Goal: Information Seeking & Learning: Learn about a topic

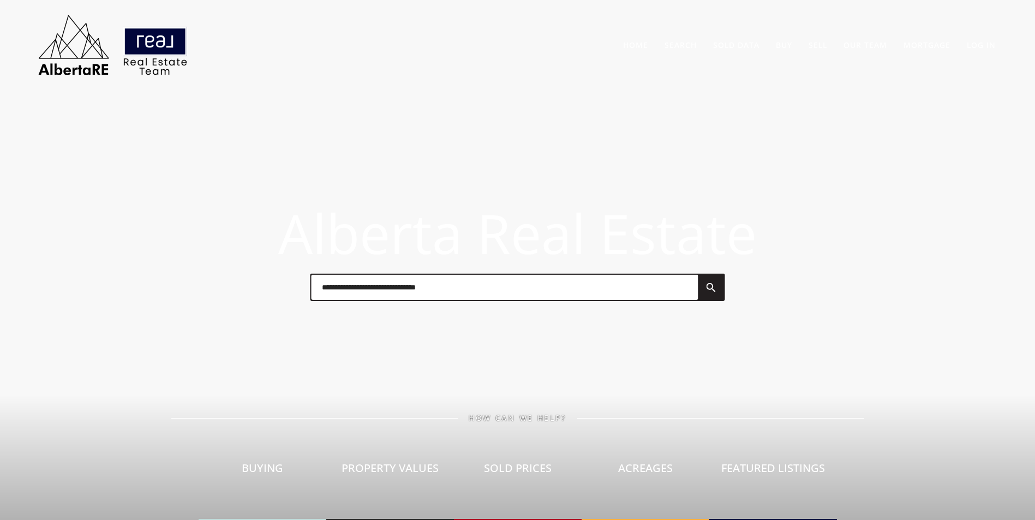
click at [502, 278] on input "text" at bounding box center [504, 287] width 387 height 25
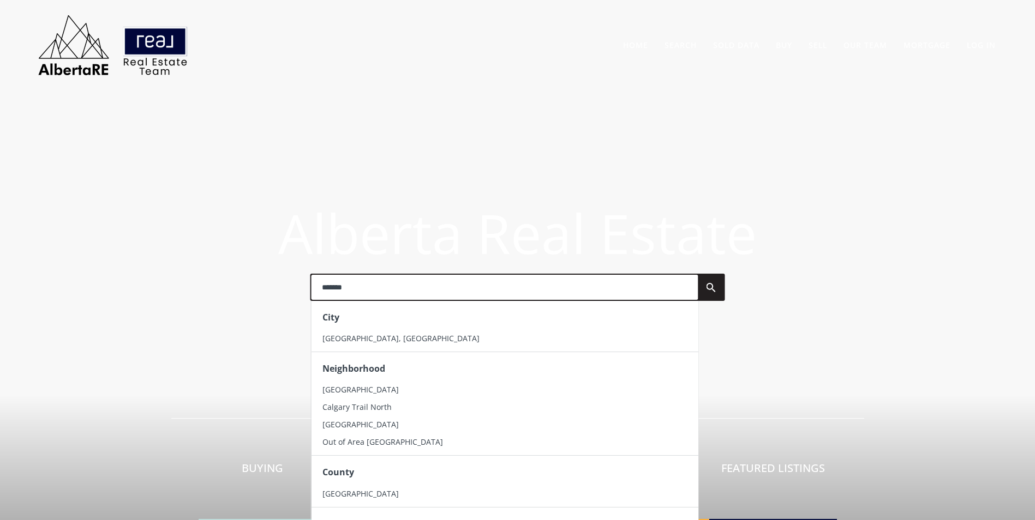
type input "*******"
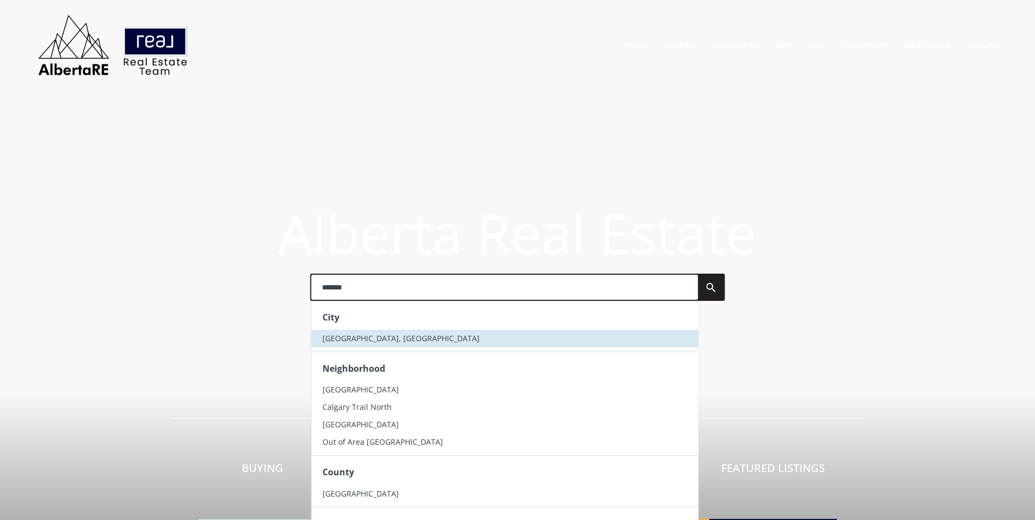
click at [404, 339] on li "[GEOGRAPHIC_DATA], [GEOGRAPHIC_DATA]" at bounding box center [504, 338] width 387 height 17
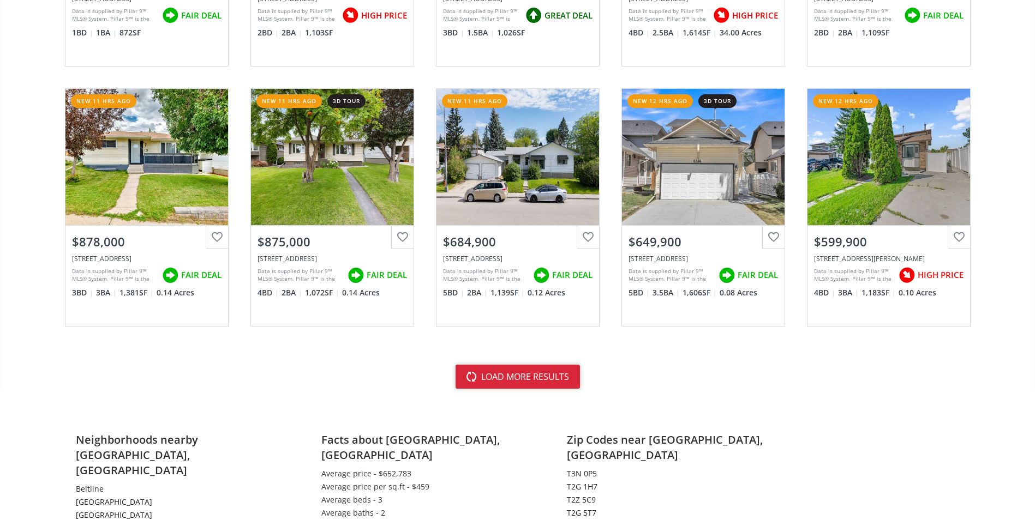
scroll to position [2563, 0]
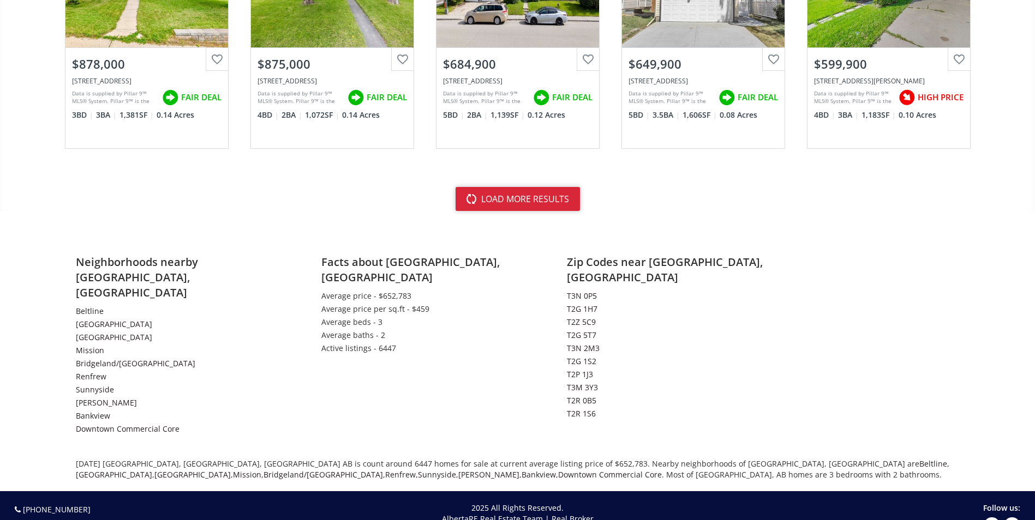
click at [539, 209] on button "load more results" at bounding box center [517, 199] width 124 height 24
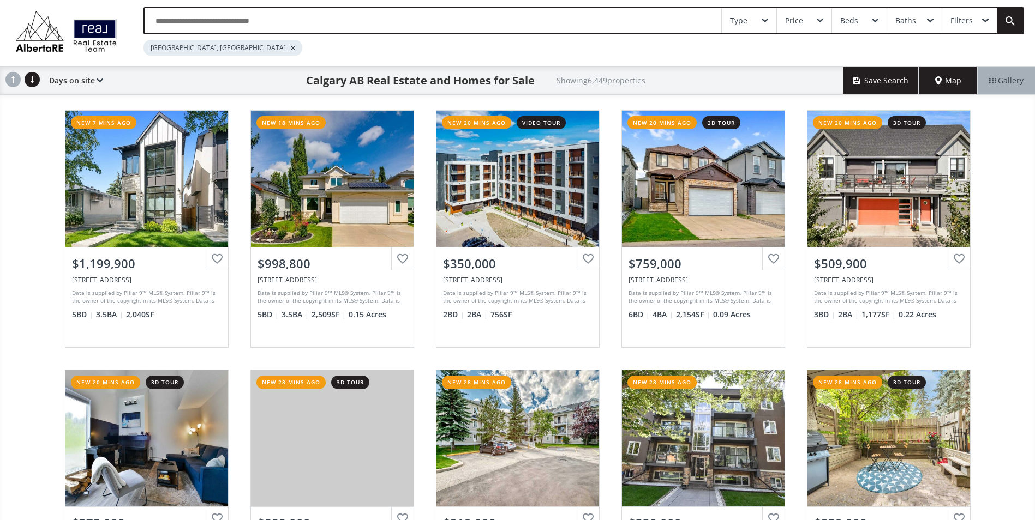
scroll to position [0, 0]
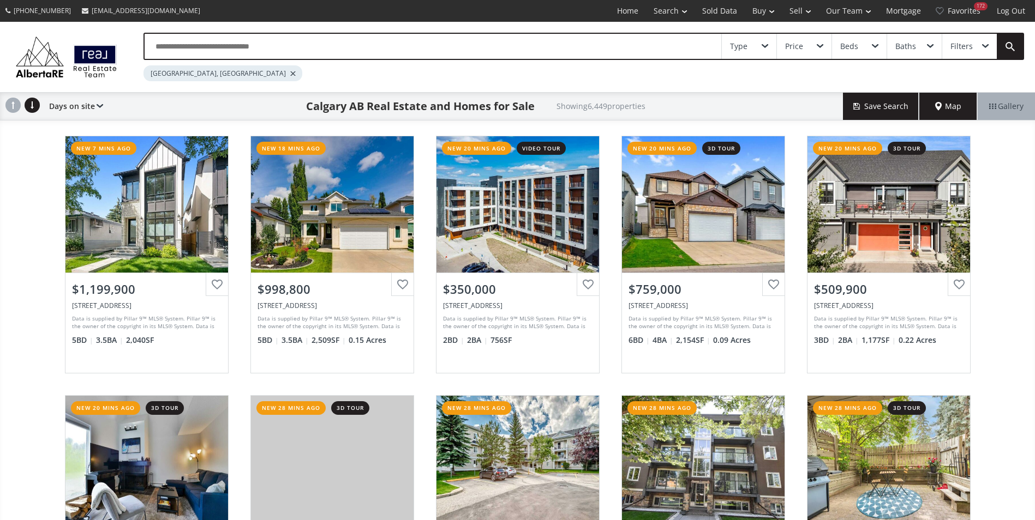
click at [242, 32] on div "Type Price Beds Baths Filters Calgary, AB" at bounding box center [517, 57] width 1035 height 70
click at [241, 44] on input "text" at bounding box center [433, 46] width 577 height 25
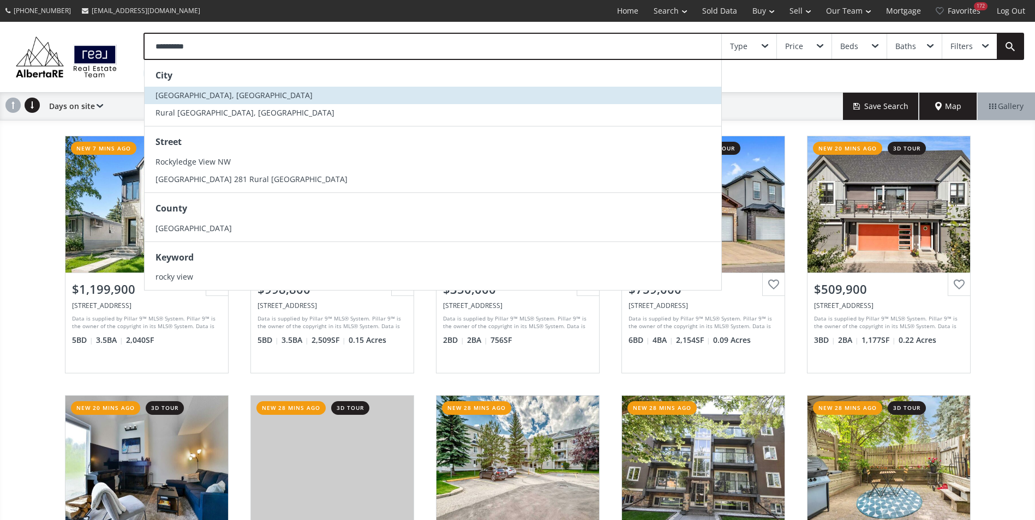
type input "**********"
click at [202, 93] on span "Rocky View County, AB" at bounding box center [233, 95] width 157 height 10
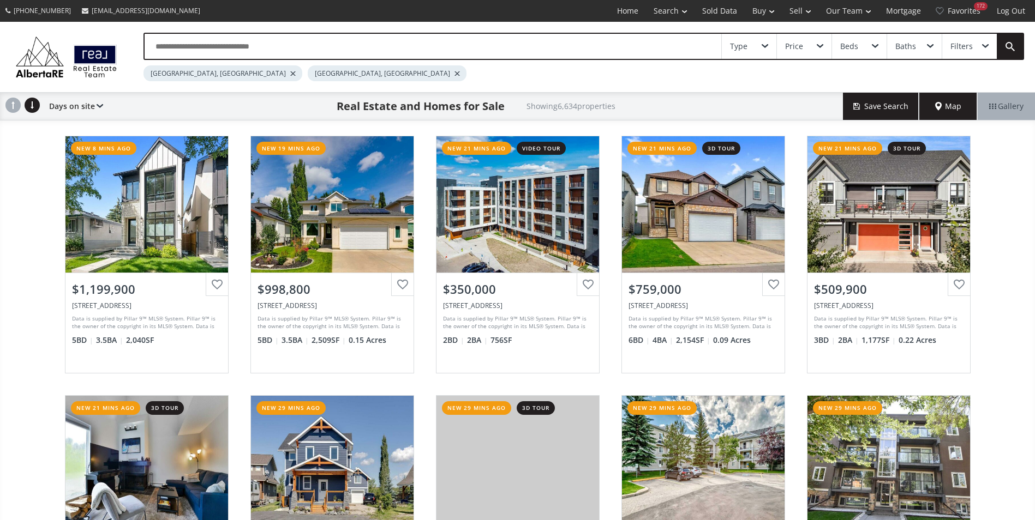
click at [290, 73] on div at bounding box center [292, 73] width 5 height 4
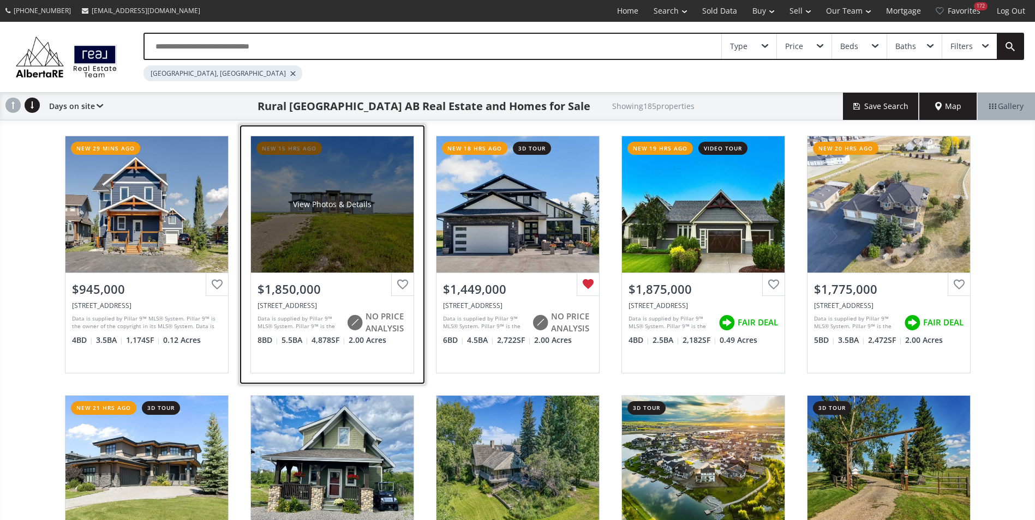
click at [316, 185] on div "View Photos & Details" at bounding box center [332, 204] width 163 height 136
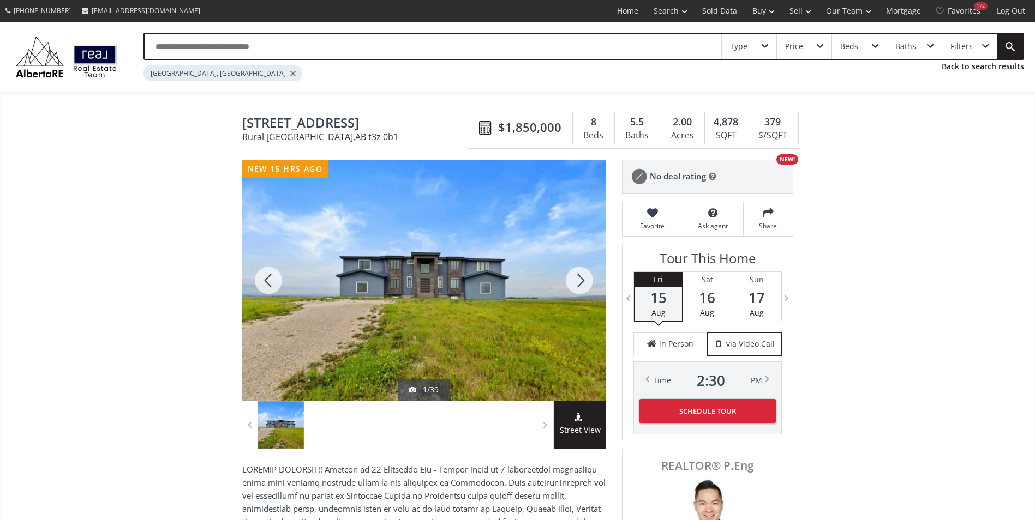
click at [578, 271] on div at bounding box center [579, 280] width 52 height 241
click at [580, 293] on div at bounding box center [579, 280] width 52 height 241
click at [574, 285] on div at bounding box center [579, 280] width 52 height 241
click at [575, 285] on div at bounding box center [579, 280] width 52 height 241
click at [575, 280] on div at bounding box center [579, 280] width 52 height 241
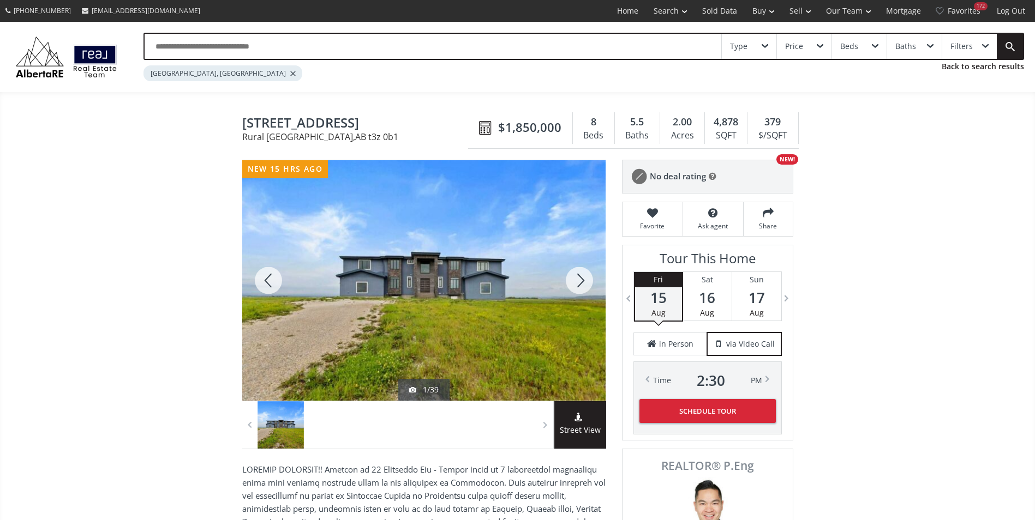
click at [575, 280] on div at bounding box center [579, 280] width 52 height 241
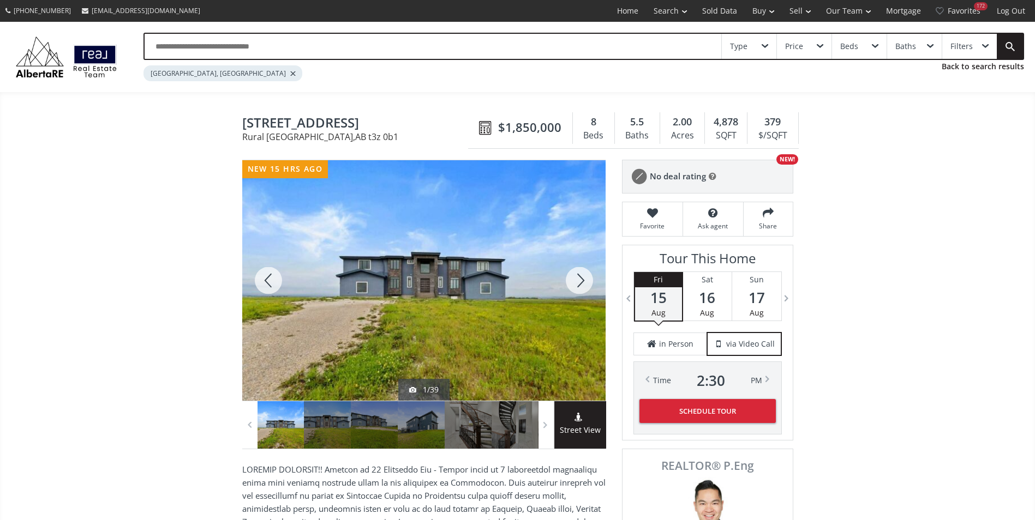
click at [578, 279] on div at bounding box center [579, 280] width 52 height 241
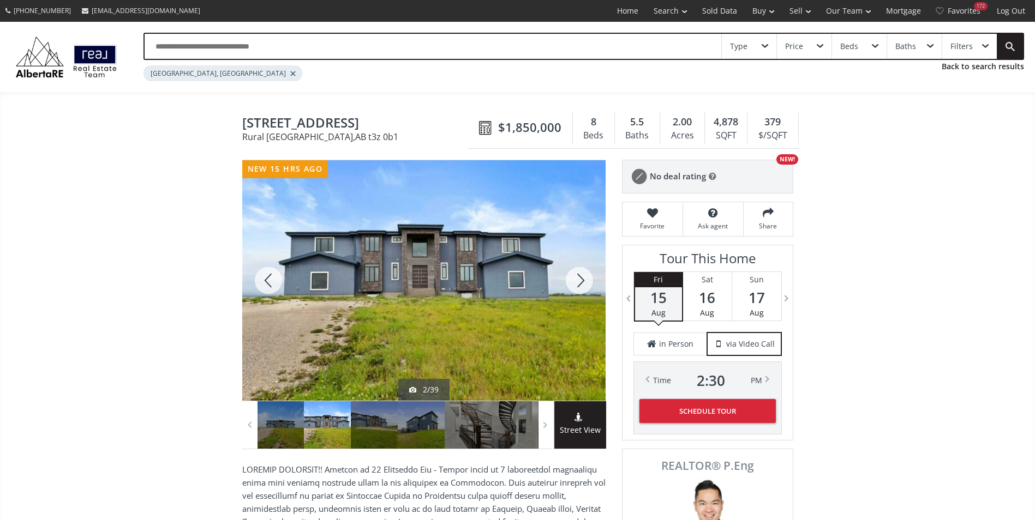
click at [578, 279] on div at bounding box center [579, 280] width 52 height 241
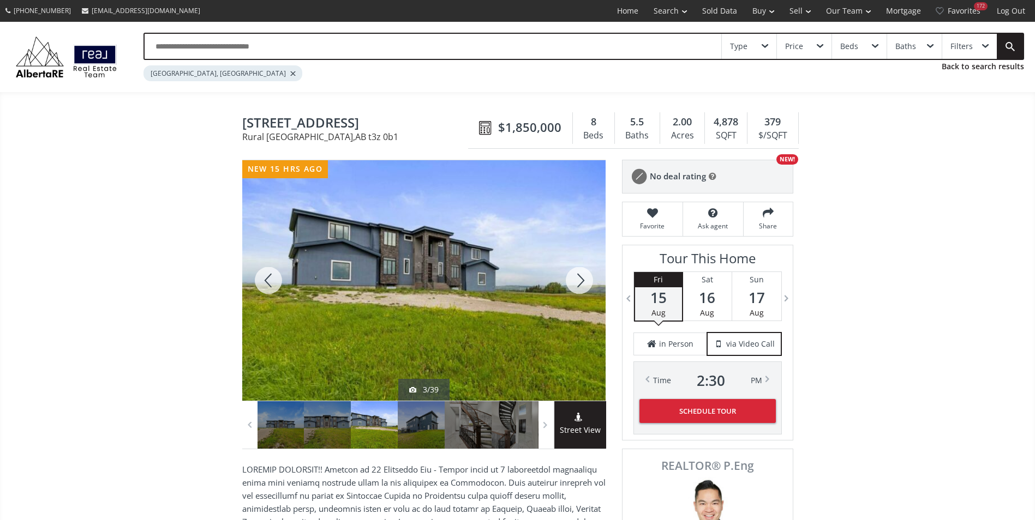
click at [578, 279] on div at bounding box center [579, 280] width 52 height 241
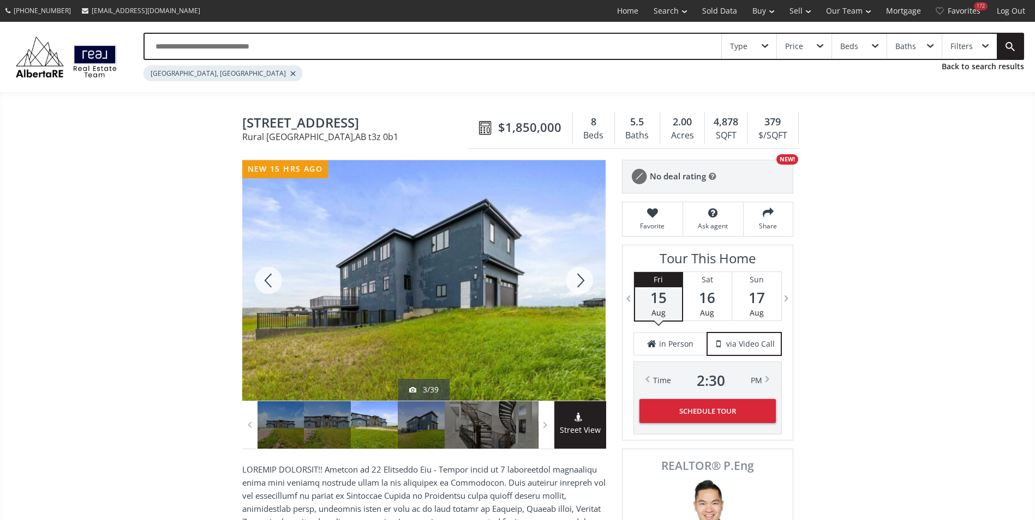
click at [578, 279] on div at bounding box center [579, 280] width 52 height 241
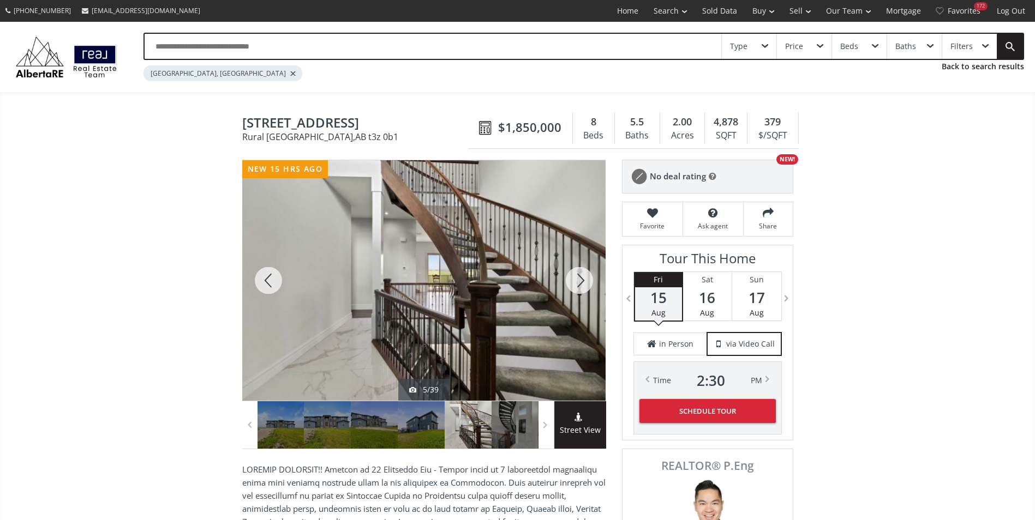
click at [578, 279] on div at bounding box center [579, 280] width 52 height 241
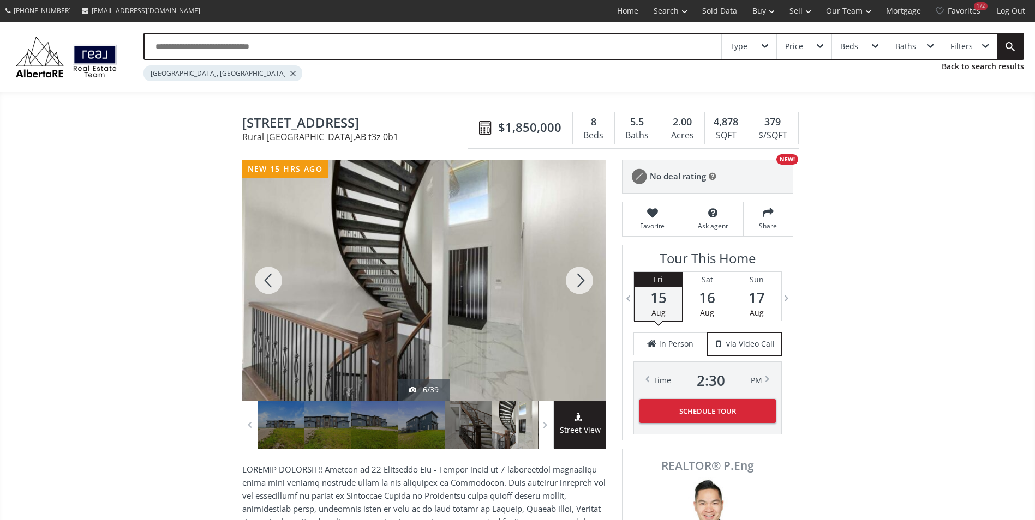
click at [578, 279] on div at bounding box center [579, 280] width 52 height 241
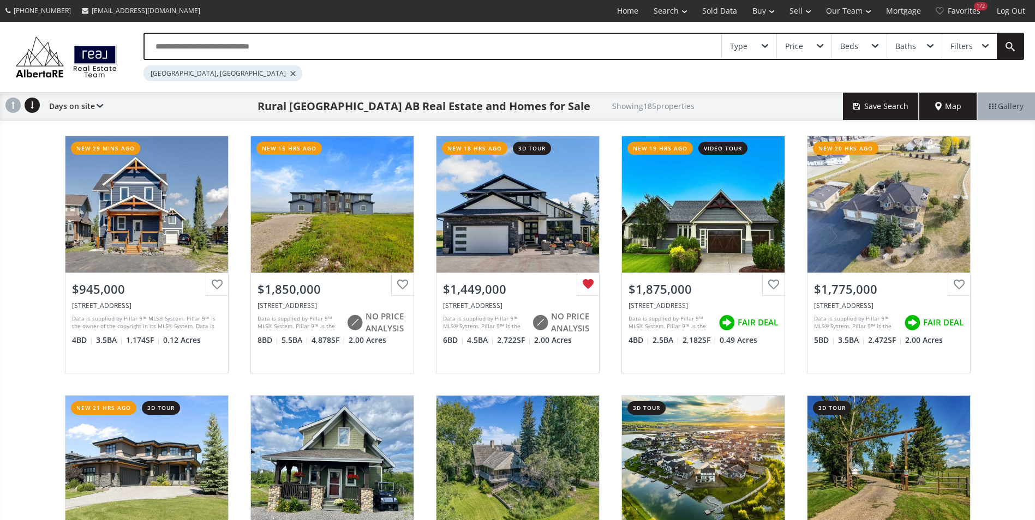
click at [274, 54] on input "text" at bounding box center [433, 46] width 577 height 25
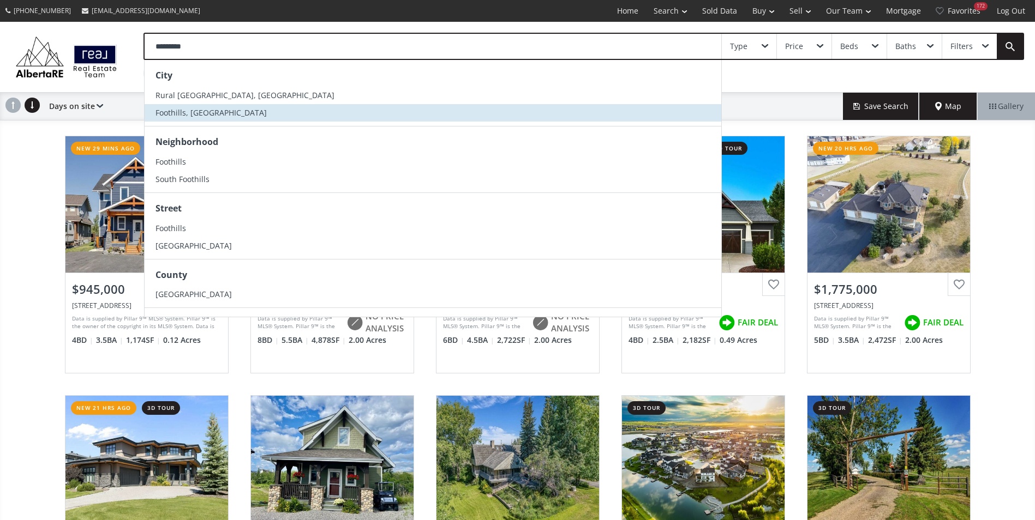
type input "*********"
click at [226, 106] on li "Foothills, AB" at bounding box center [433, 112] width 577 height 17
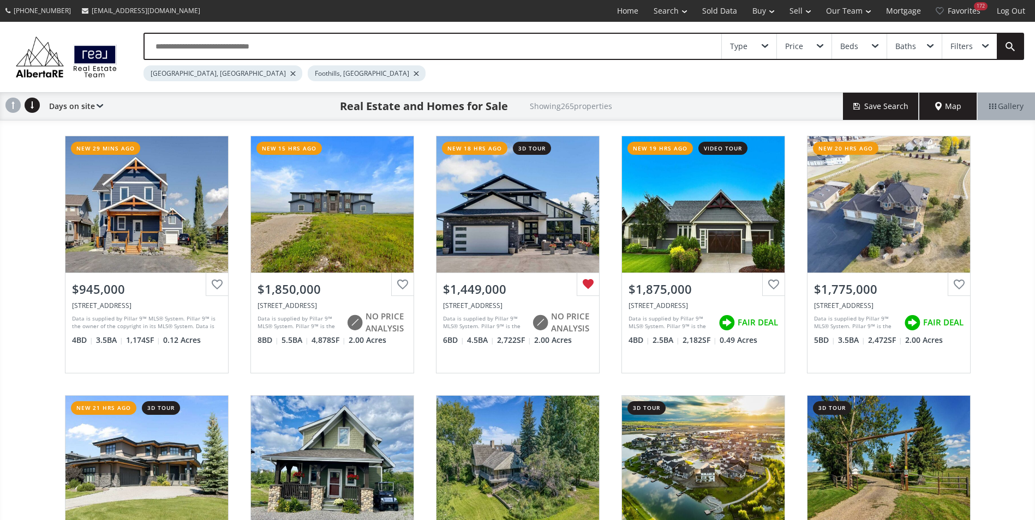
click at [290, 73] on div at bounding box center [292, 73] width 5 height 4
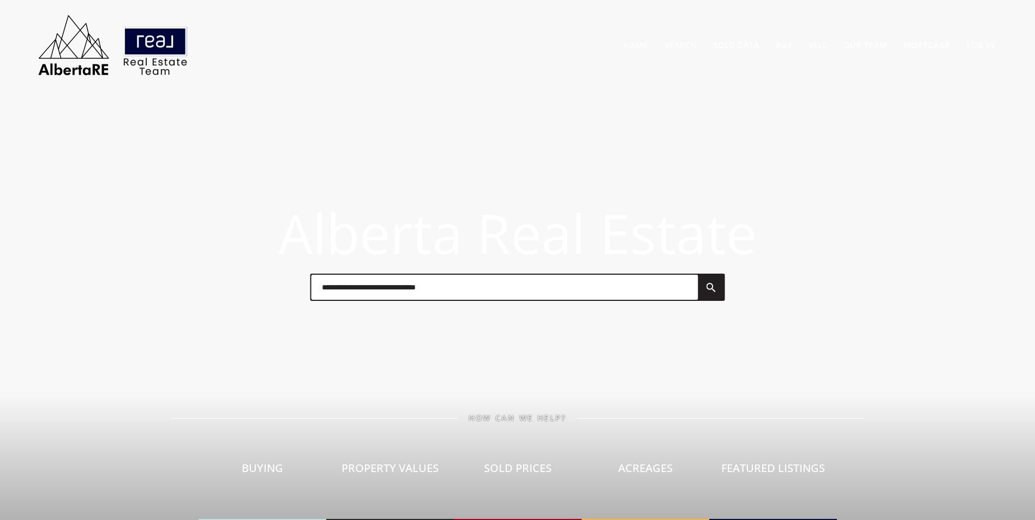
click at [389, 293] on input "text" at bounding box center [504, 287] width 387 height 25
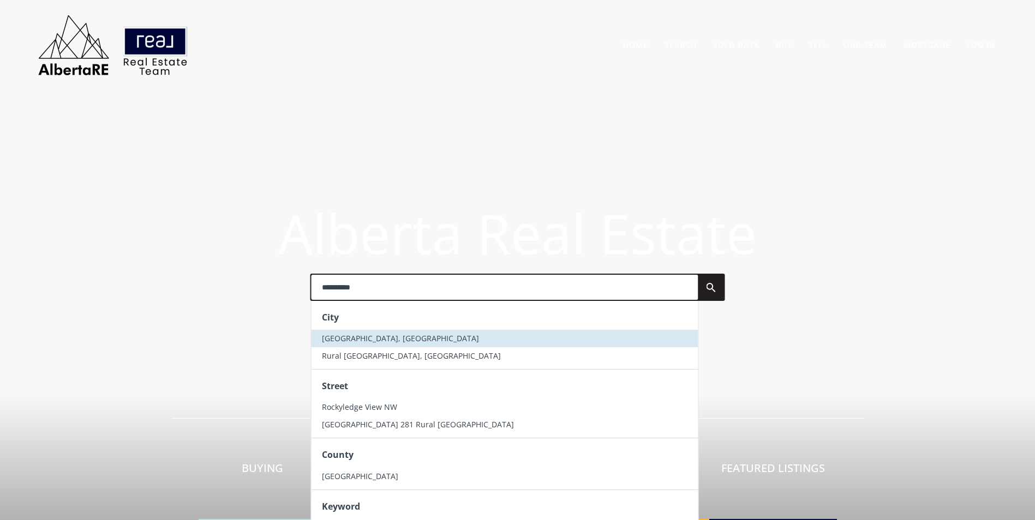
type input "**********"
click at [364, 331] on li "Rocky View County, AB" at bounding box center [504, 338] width 387 height 17
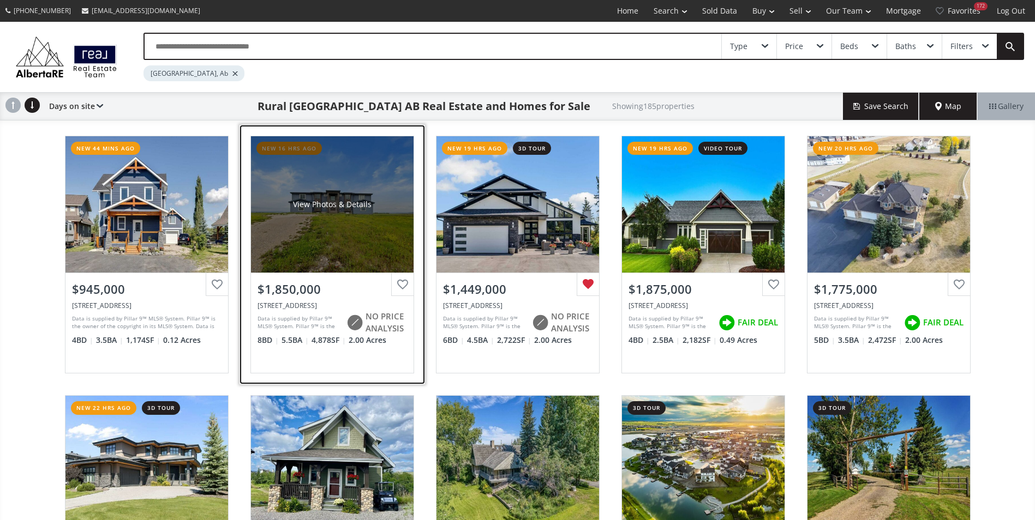
click at [311, 187] on div "View Photos & Details" at bounding box center [332, 204] width 163 height 136
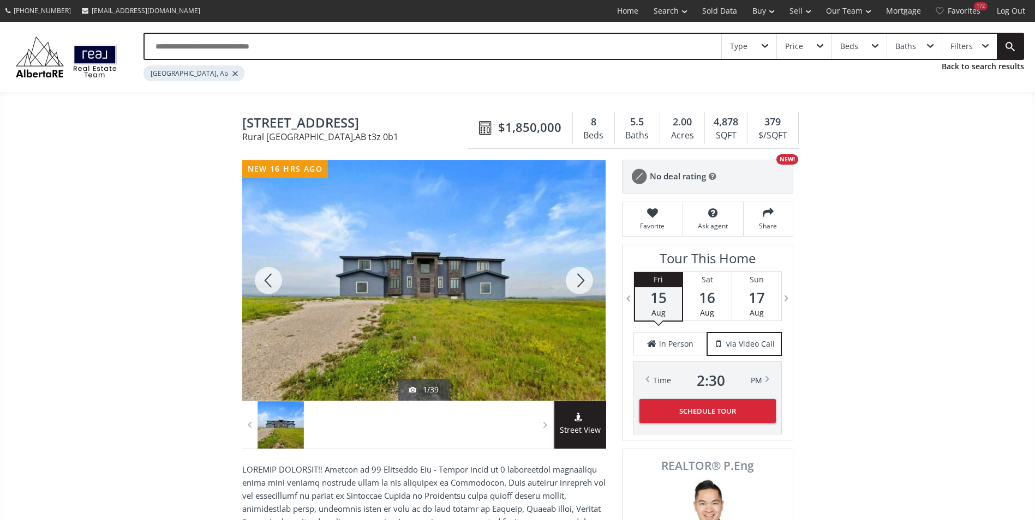
click at [572, 285] on div at bounding box center [579, 280] width 52 height 241
click at [575, 281] on div at bounding box center [579, 280] width 52 height 241
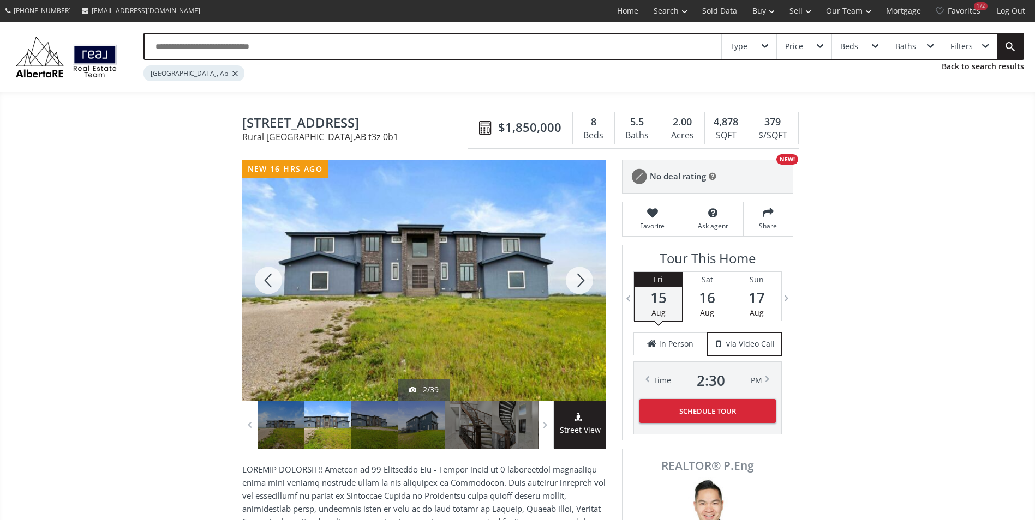
click at [575, 281] on div at bounding box center [579, 280] width 52 height 241
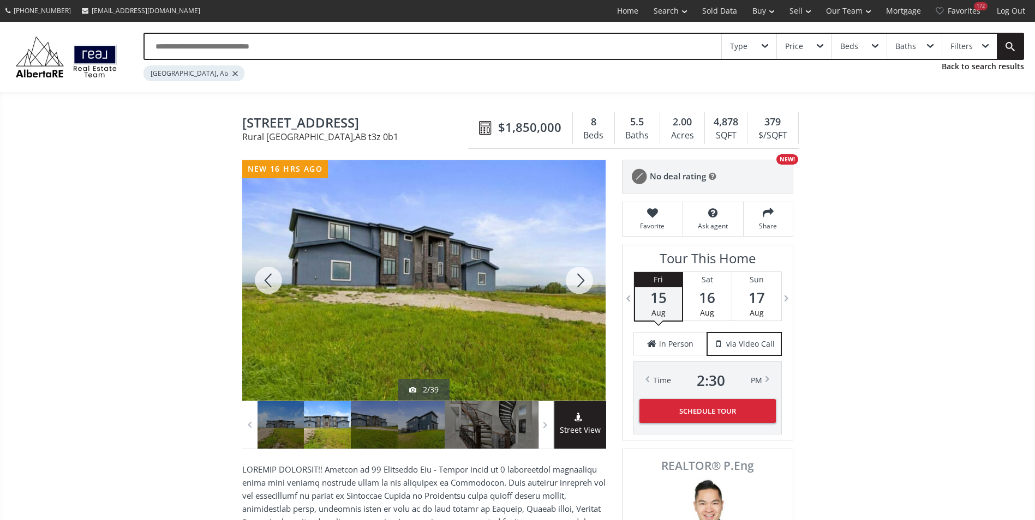
click at [575, 281] on div at bounding box center [579, 280] width 52 height 241
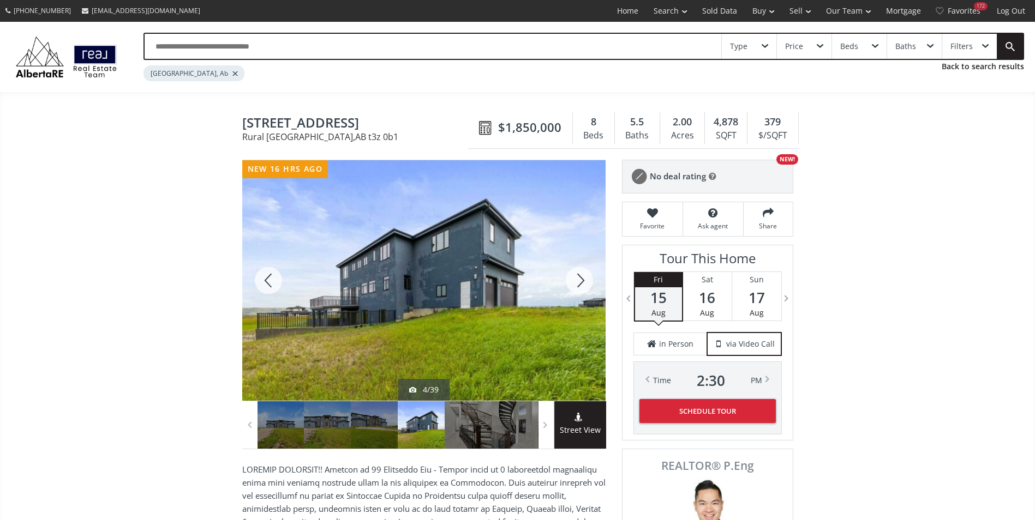
click at [575, 281] on div at bounding box center [579, 280] width 52 height 241
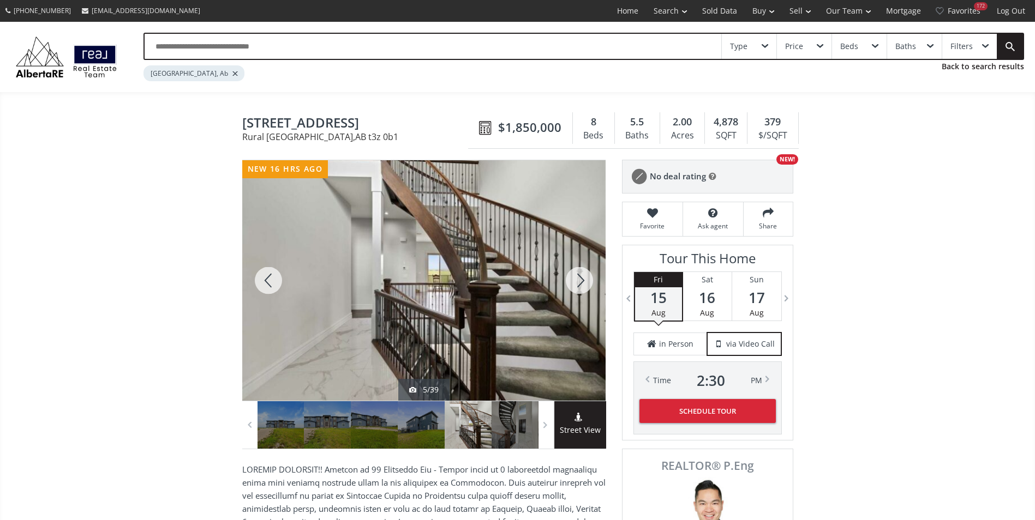
click at [575, 281] on div at bounding box center [579, 280] width 52 height 241
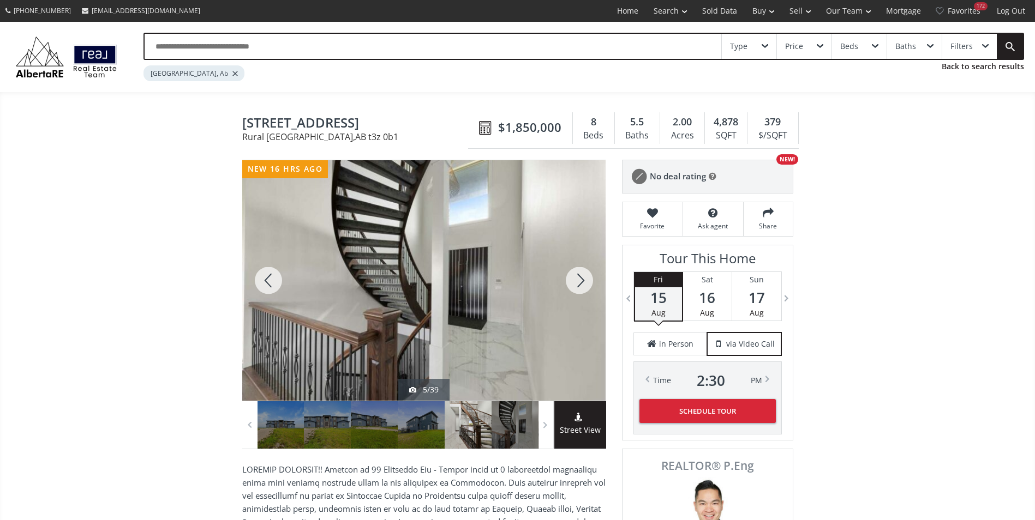
click at [575, 281] on div at bounding box center [579, 280] width 52 height 241
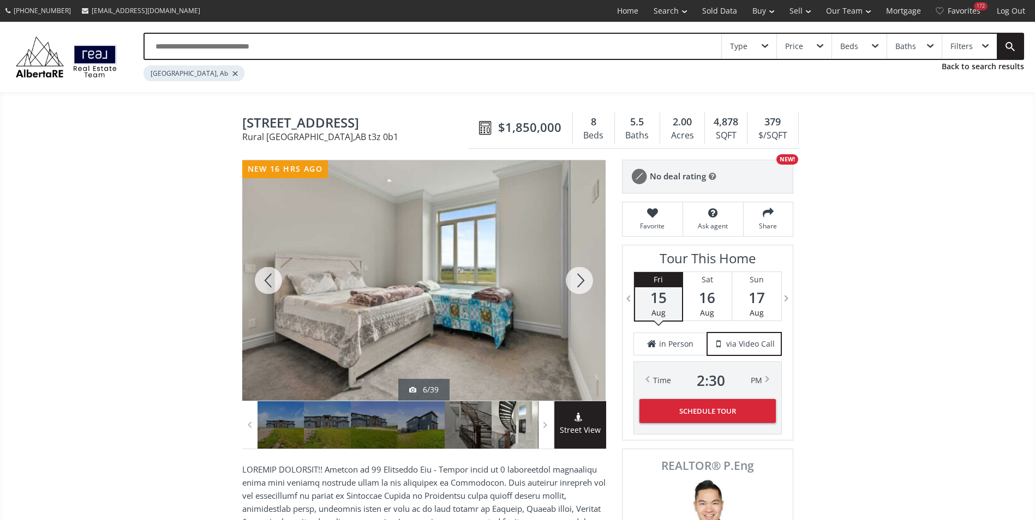
click at [575, 281] on div at bounding box center [579, 280] width 52 height 241
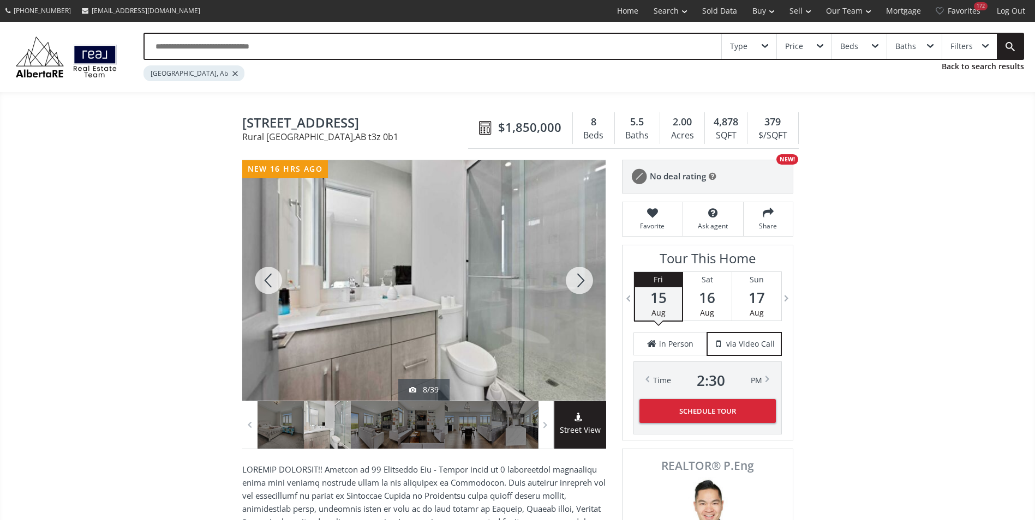
click at [575, 281] on div at bounding box center [579, 280] width 52 height 241
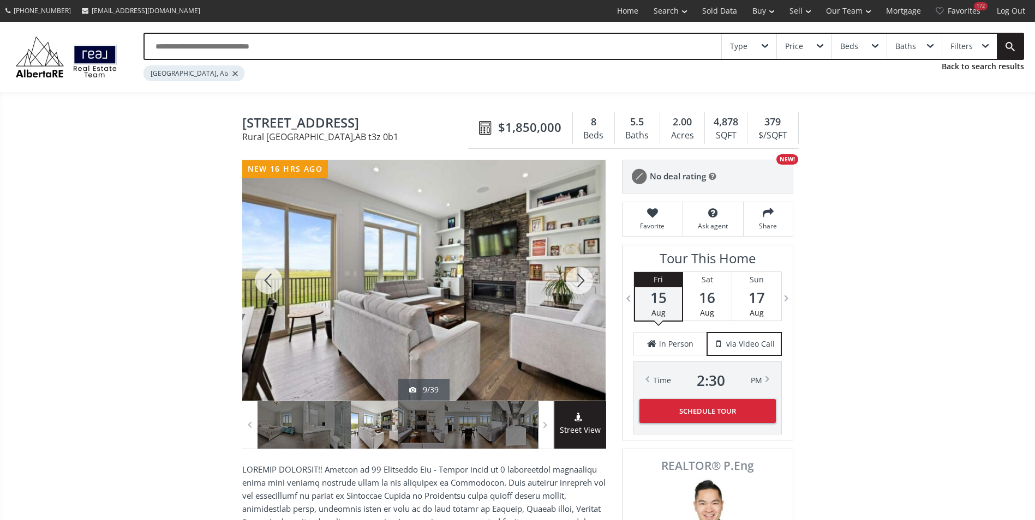
click at [246, 272] on div at bounding box center [268, 280] width 52 height 241
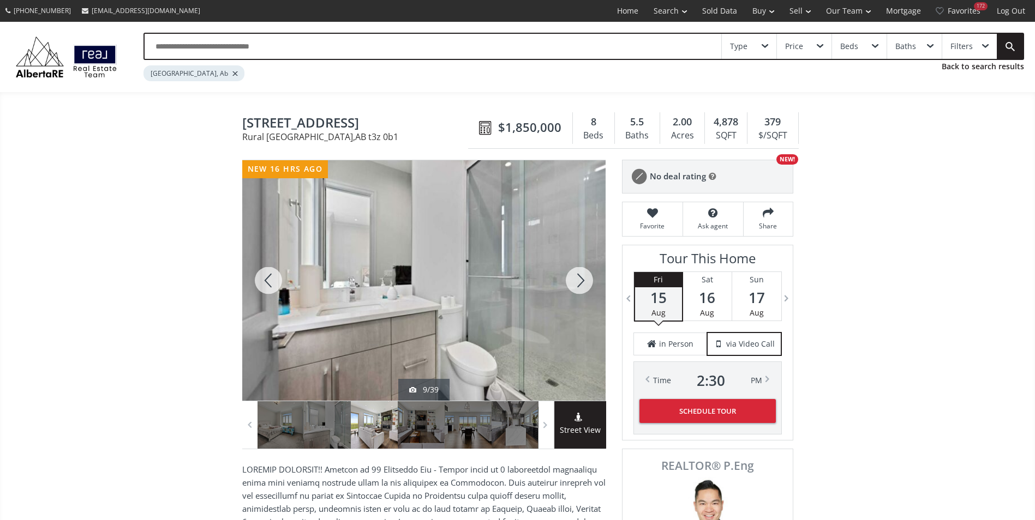
click at [265, 274] on div at bounding box center [268, 280] width 52 height 241
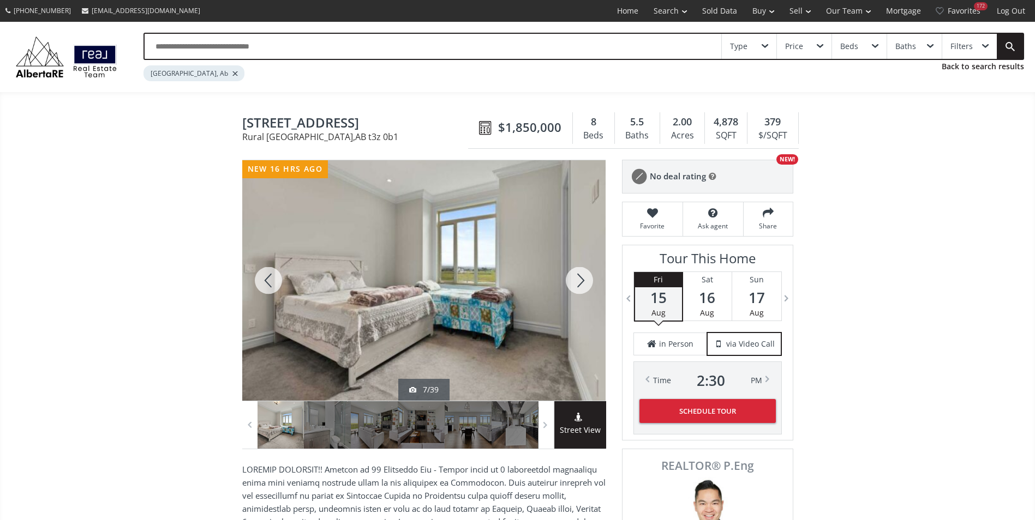
click at [574, 275] on div at bounding box center [579, 280] width 52 height 241
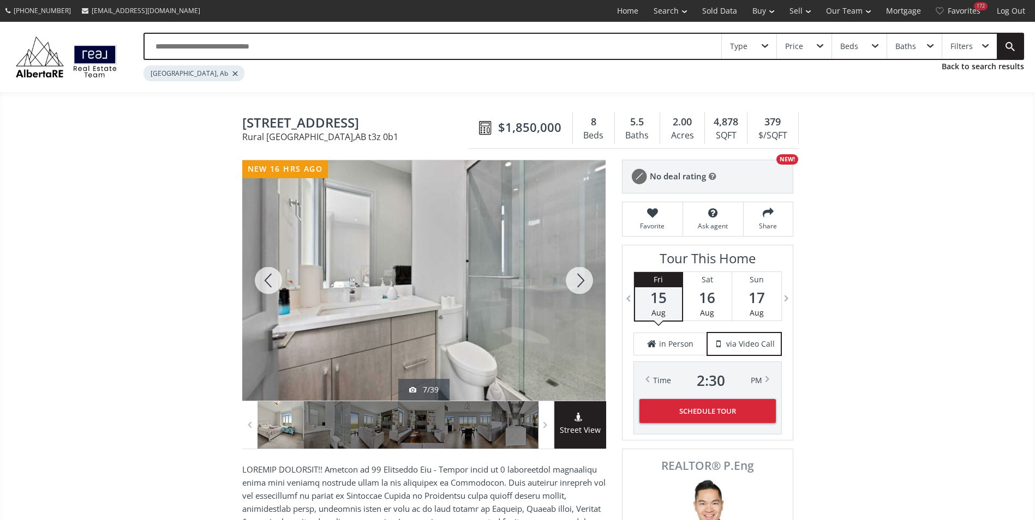
click at [566, 276] on div at bounding box center [579, 280] width 52 height 241
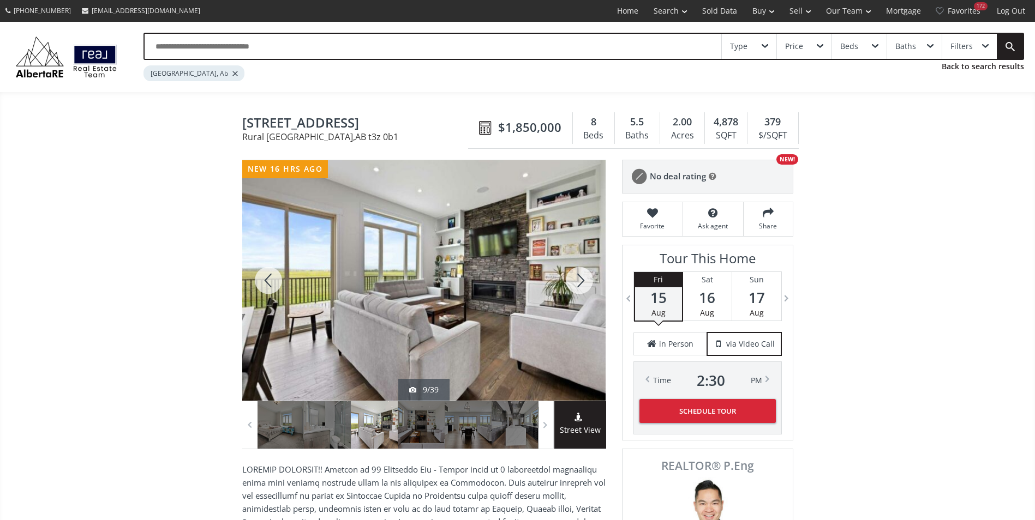
click at [569, 276] on div at bounding box center [579, 280] width 52 height 241
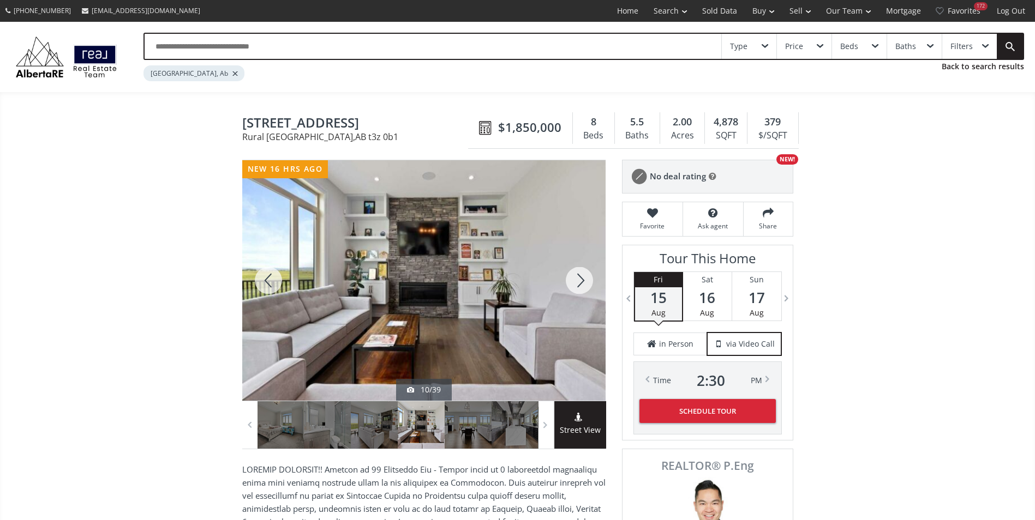
click at [571, 276] on div at bounding box center [579, 280] width 52 height 241
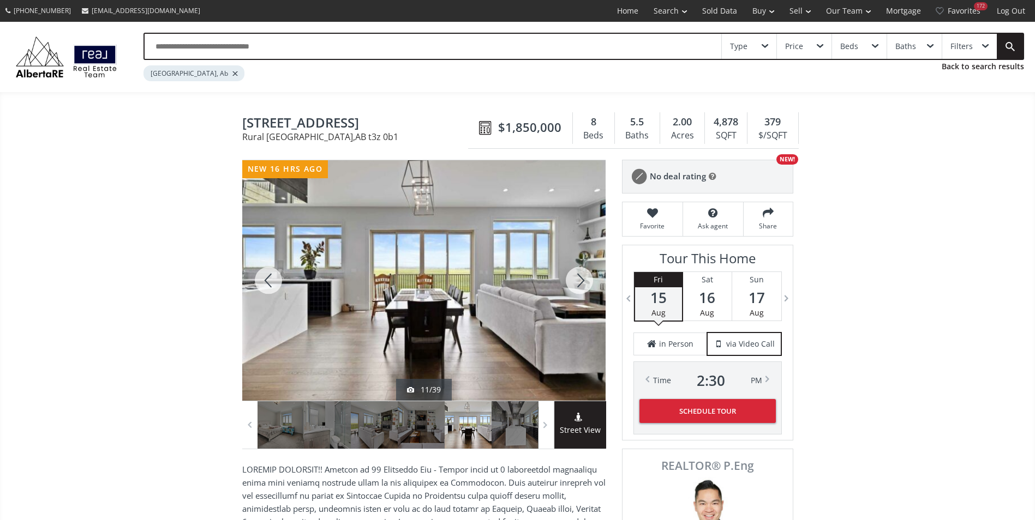
click at [571, 276] on div at bounding box center [579, 280] width 52 height 241
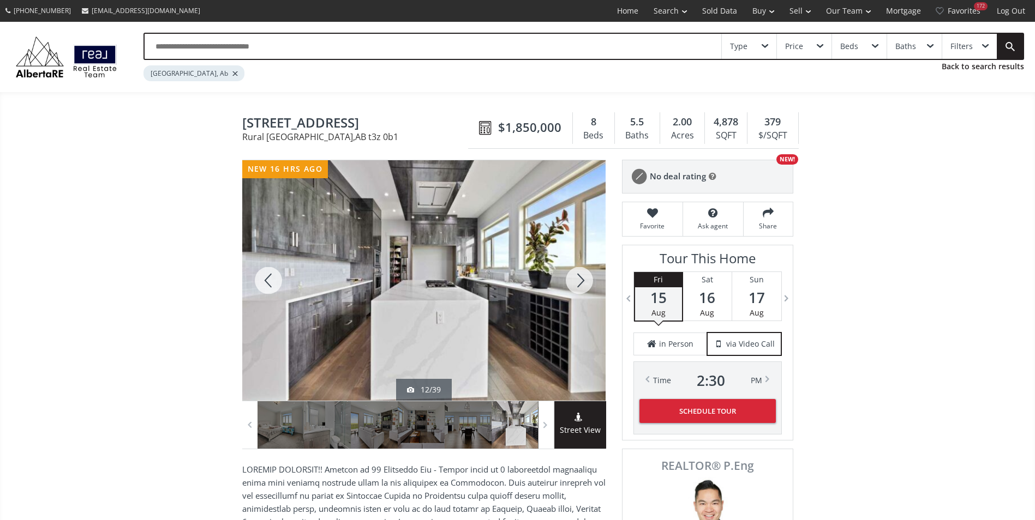
click at [571, 276] on div at bounding box center [579, 280] width 52 height 241
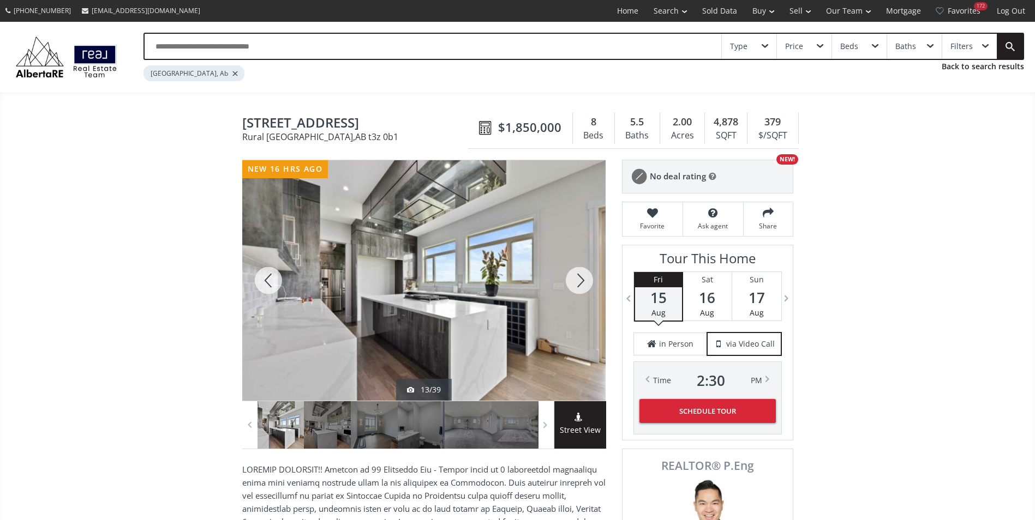
click at [571, 276] on div at bounding box center [579, 280] width 52 height 241
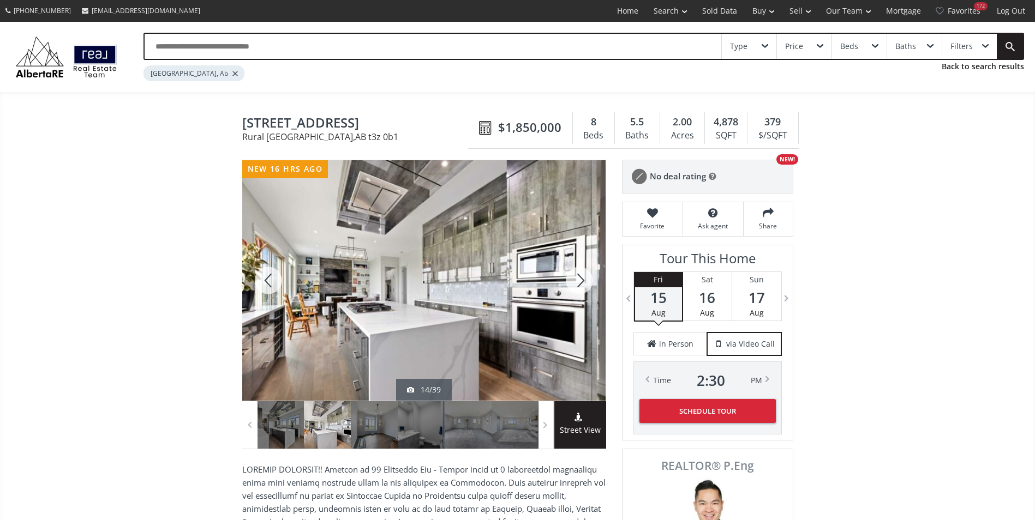
click at [571, 276] on div at bounding box center [579, 280] width 52 height 241
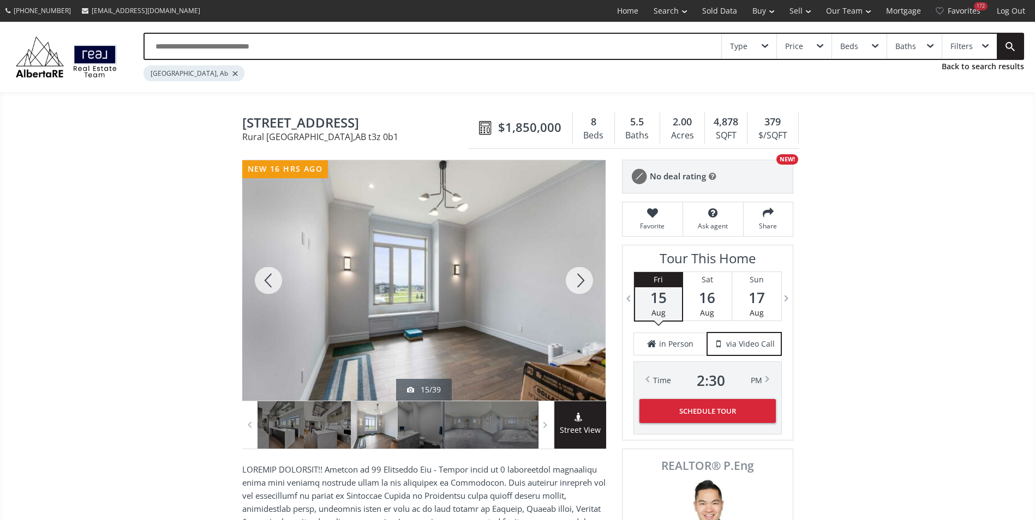
click at [571, 276] on div at bounding box center [579, 280] width 52 height 241
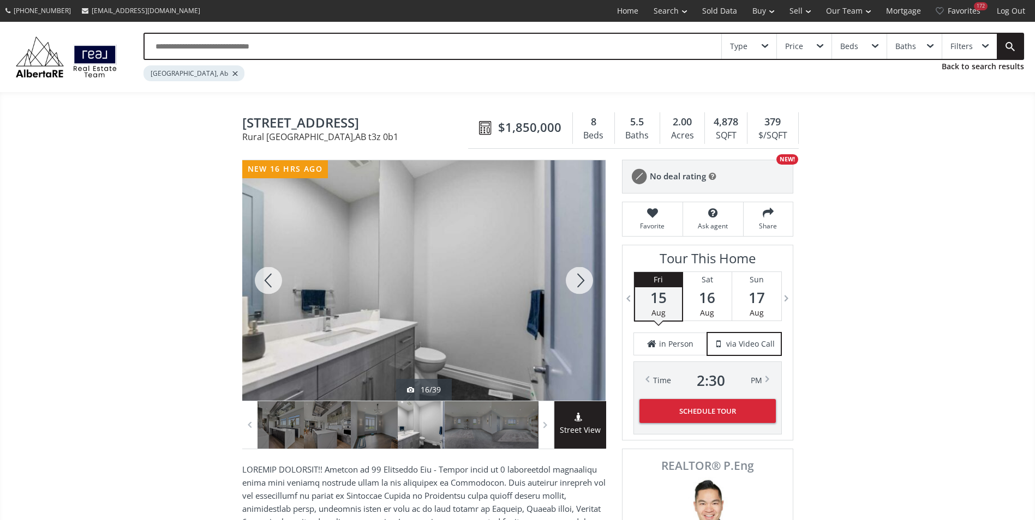
click at [280, 269] on div at bounding box center [268, 280] width 52 height 241
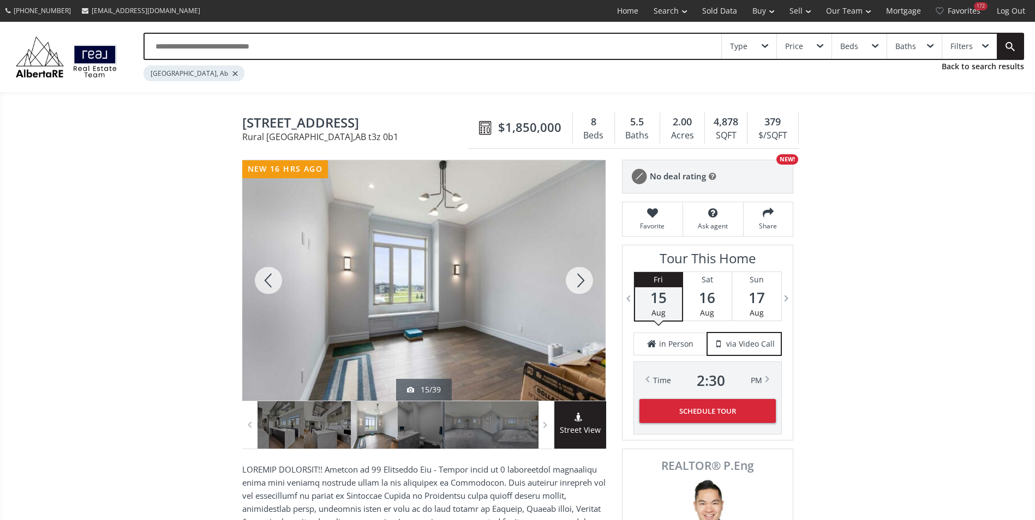
click at [575, 271] on div at bounding box center [579, 280] width 52 height 241
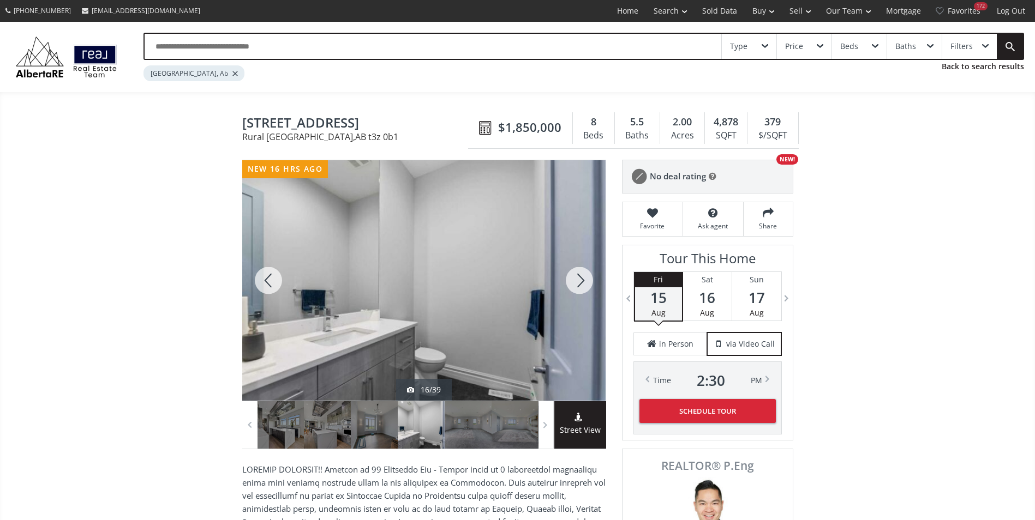
click at [575, 271] on div at bounding box center [579, 280] width 52 height 241
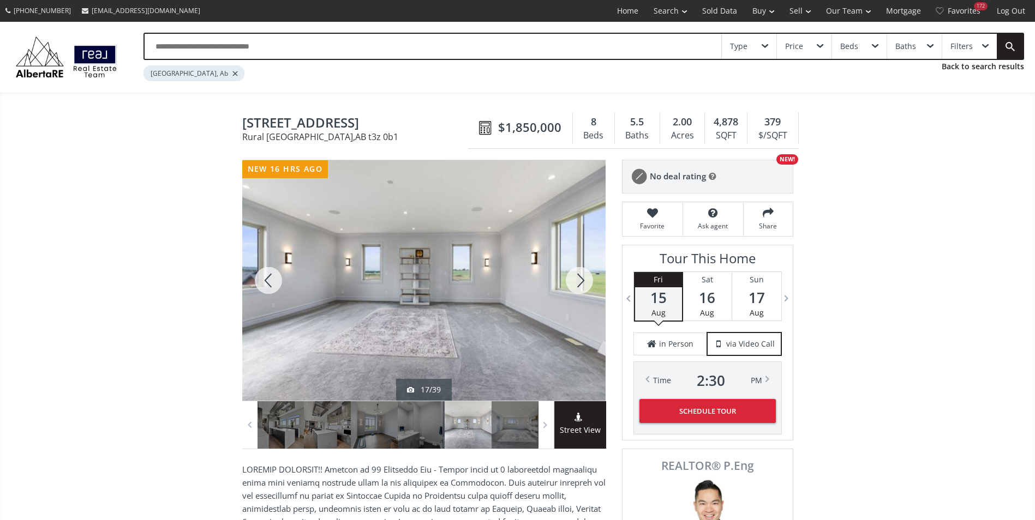
click at [575, 271] on div at bounding box center [579, 280] width 52 height 241
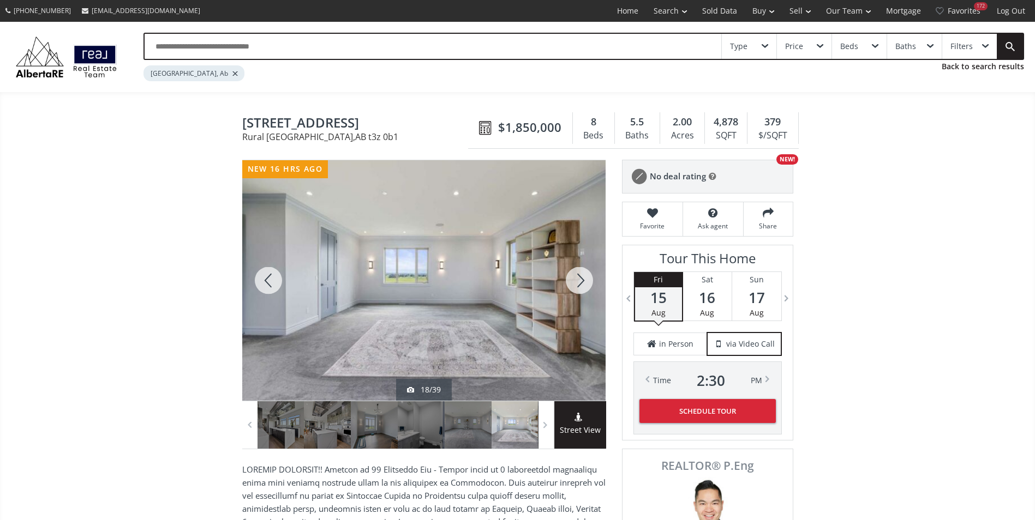
click at [576, 271] on div at bounding box center [579, 280] width 52 height 241
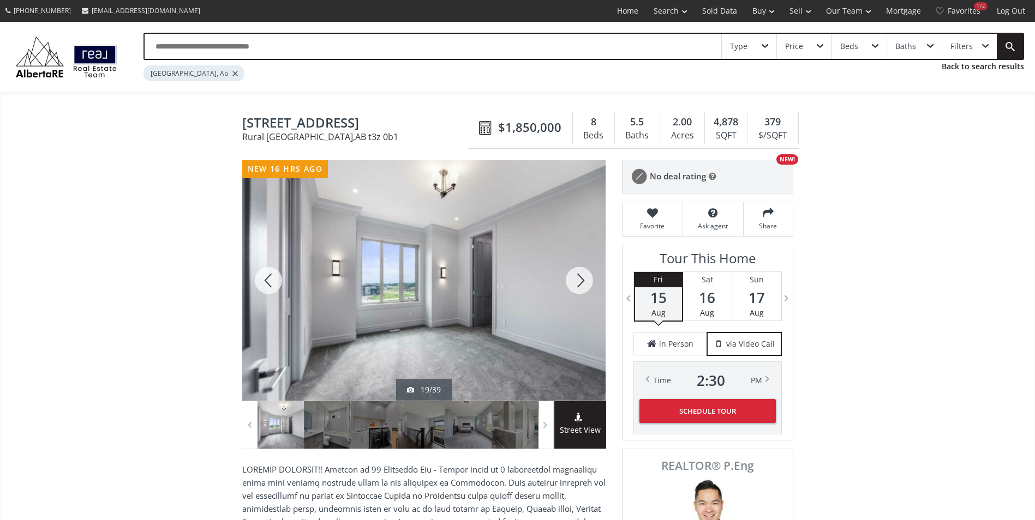
click at [576, 271] on div at bounding box center [579, 280] width 52 height 241
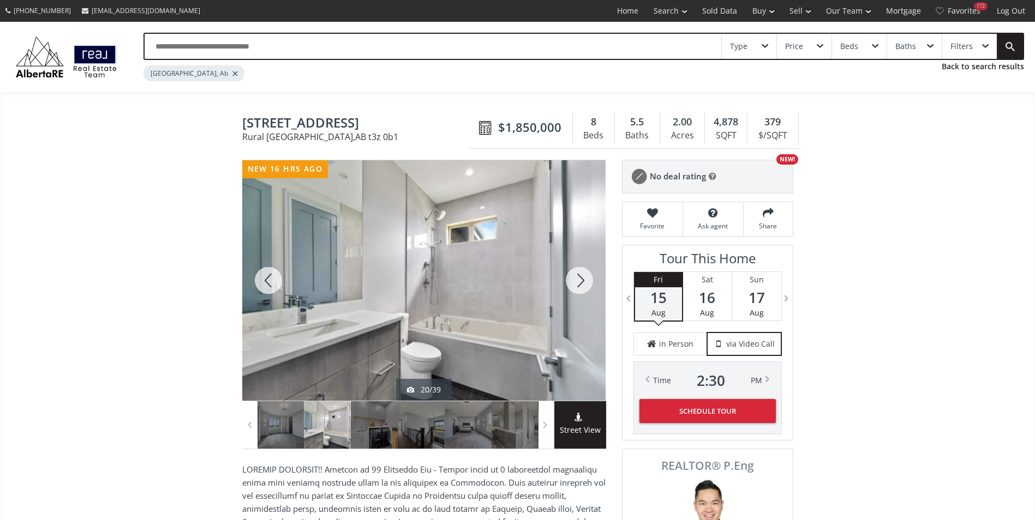
click at [576, 271] on div at bounding box center [579, 280] width 52 height 241
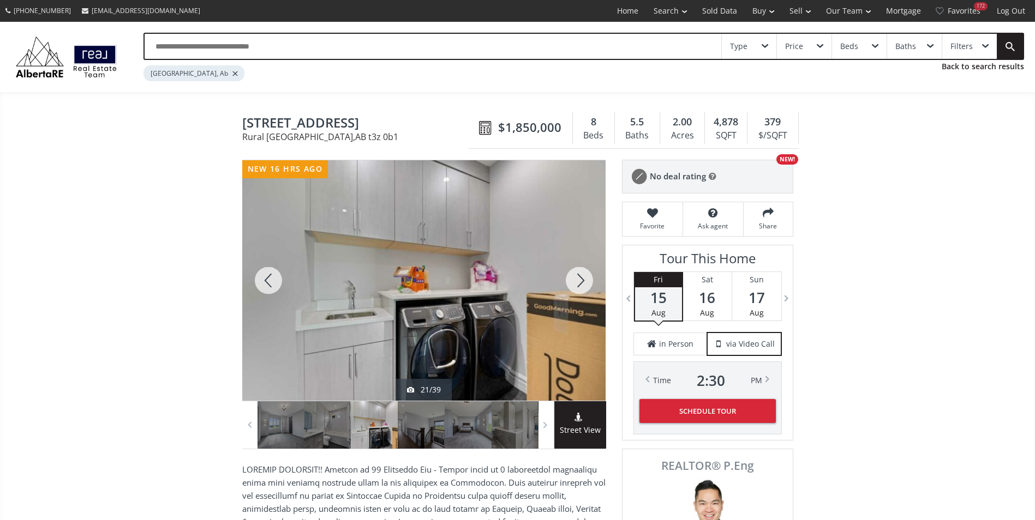
click at [576, 271] on div at bounding box center [579, 280] width 52 height 241
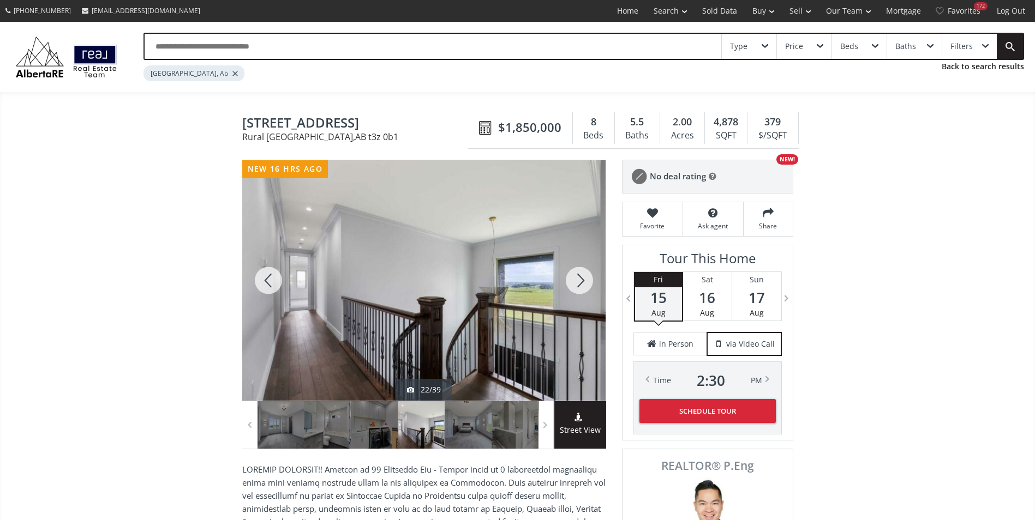
click at [576, 271] on div at bounding box center [579, 280] width 52 height 241
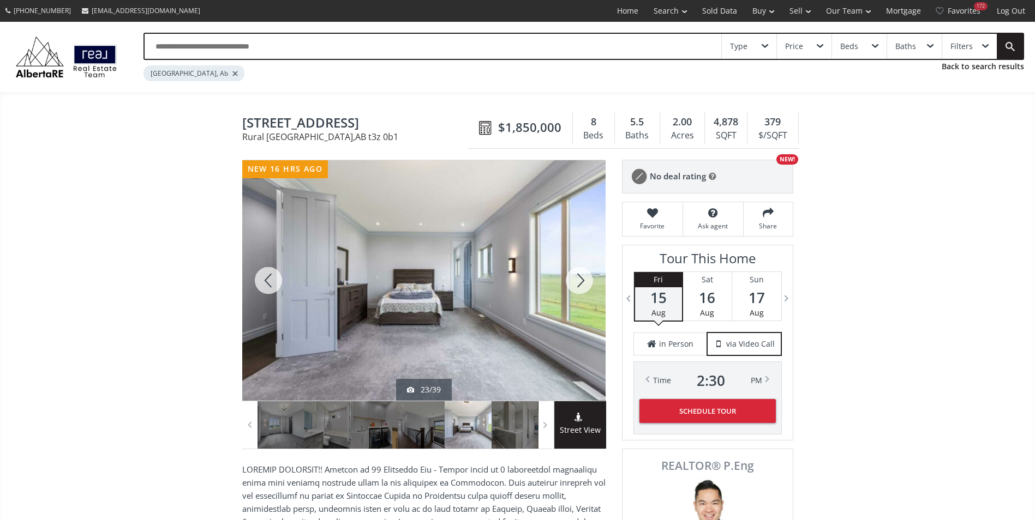
click at [576, 271] on div at bounding box center [579, 280] width 52 height 241
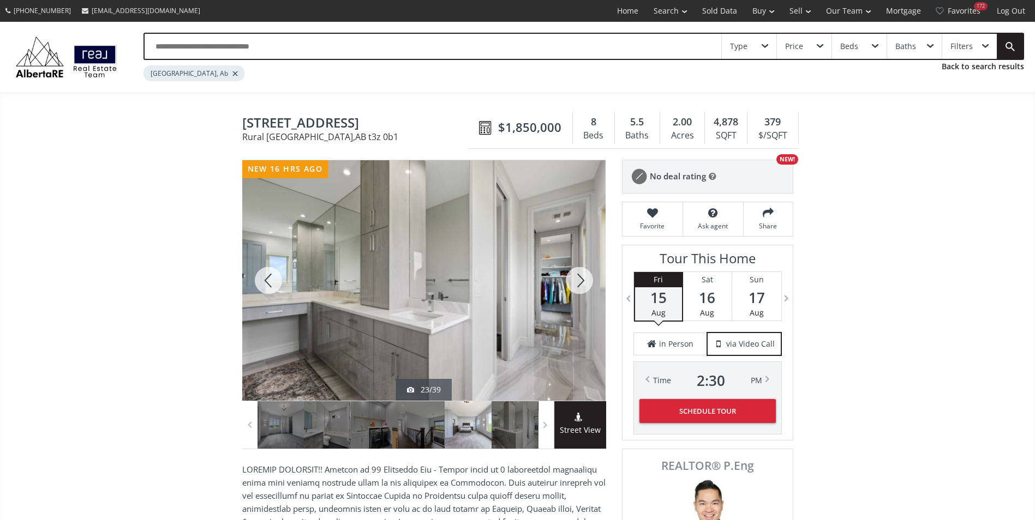
click at [576, 271] on div at bounding box center [579, 280] width 52 height 241
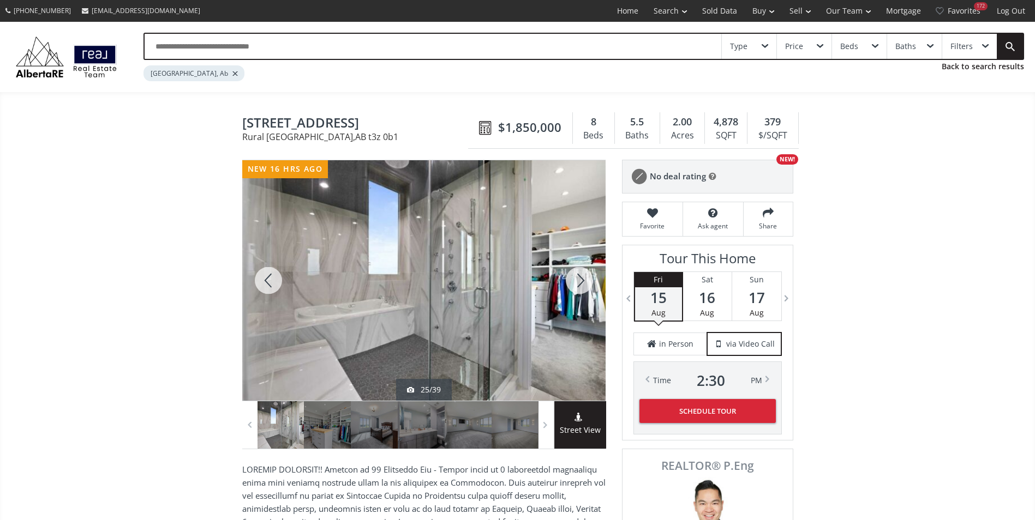
click at [576, 271] on div at bounding box center [579, 280] width 52 height 241
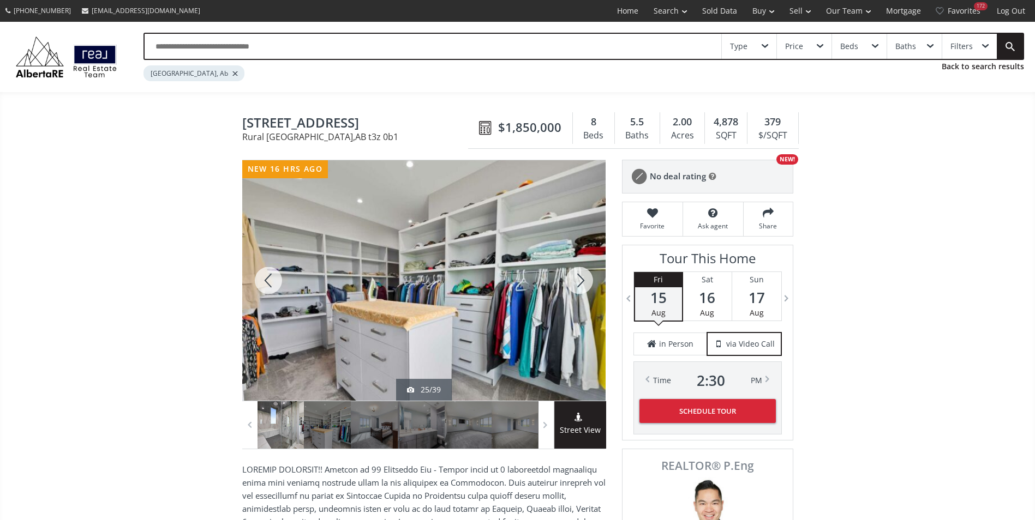
click at [576, 271] on div at bounding box center [579, 280] width 52 height 241
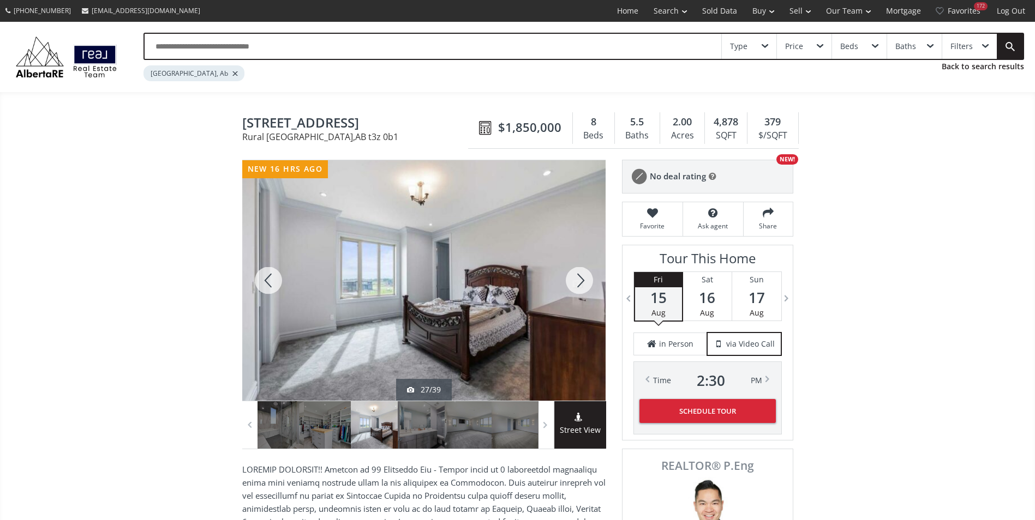
click at [576, 271] on div at bounding box center [579, 280] width 52 height 241
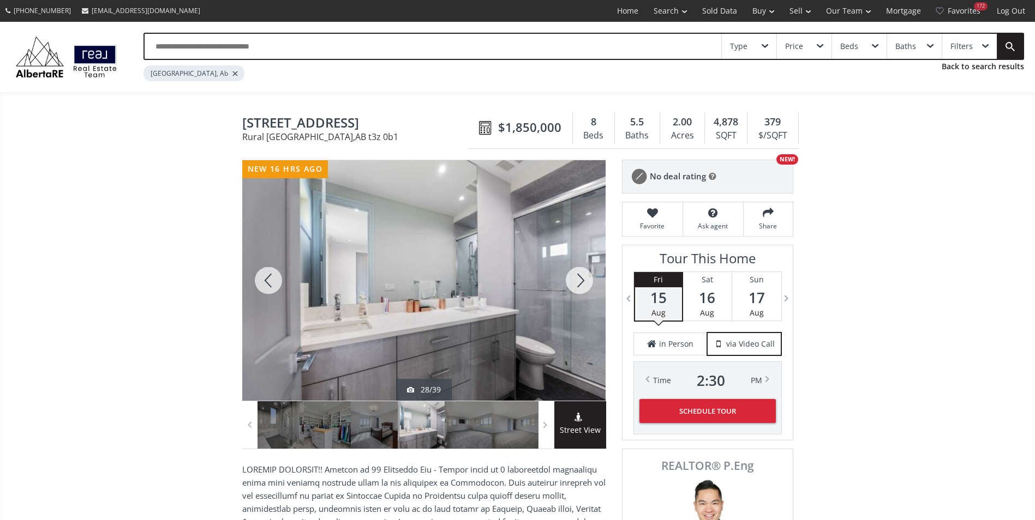
click at [576, 271] on div at bounding box center [579, 280] width 52 height 241
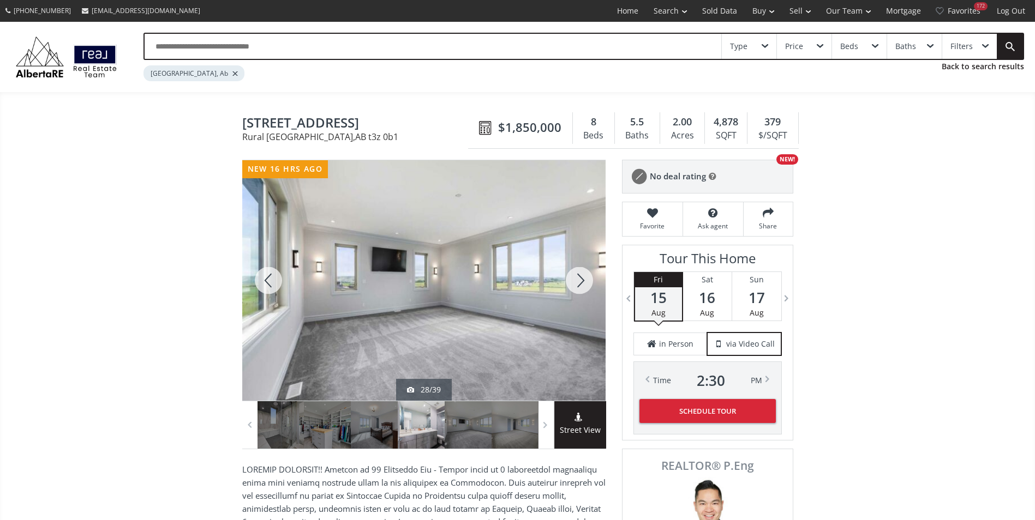
click at [576, 271] on div at bounding box center [579, 280] width 52 height 241
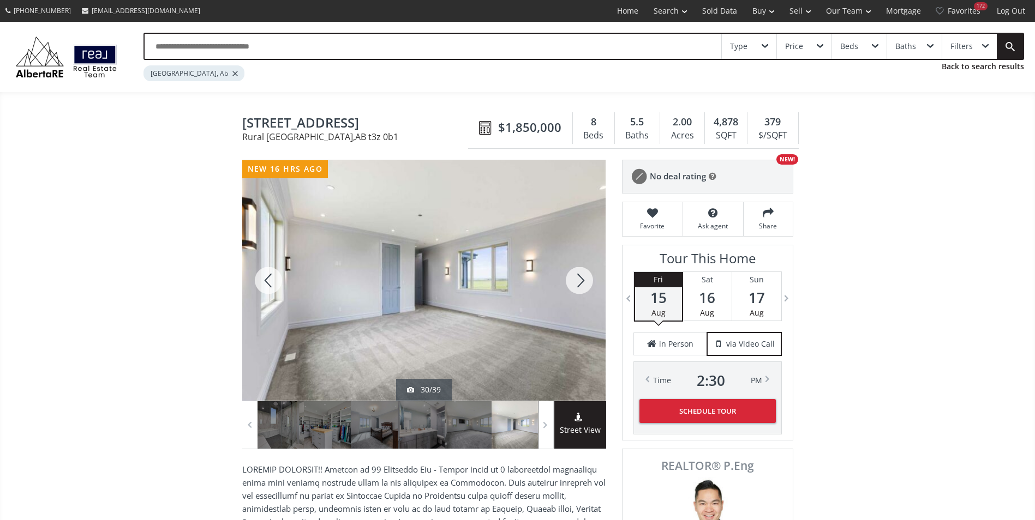
click at [576, 271] on div at bounding box center [579, 280] width 52 height 241
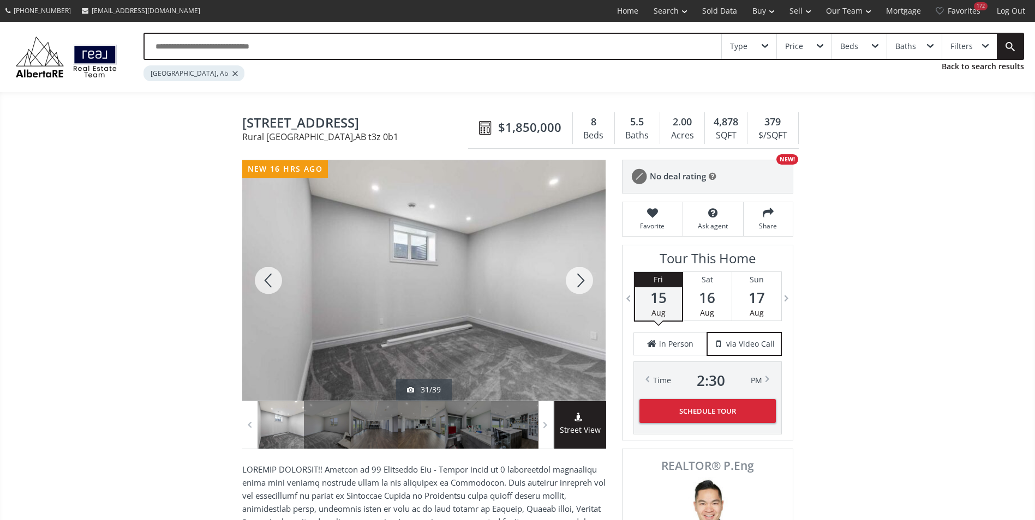
click at [576, 271] on div at bounding box center [579, 280] width 52 height 241
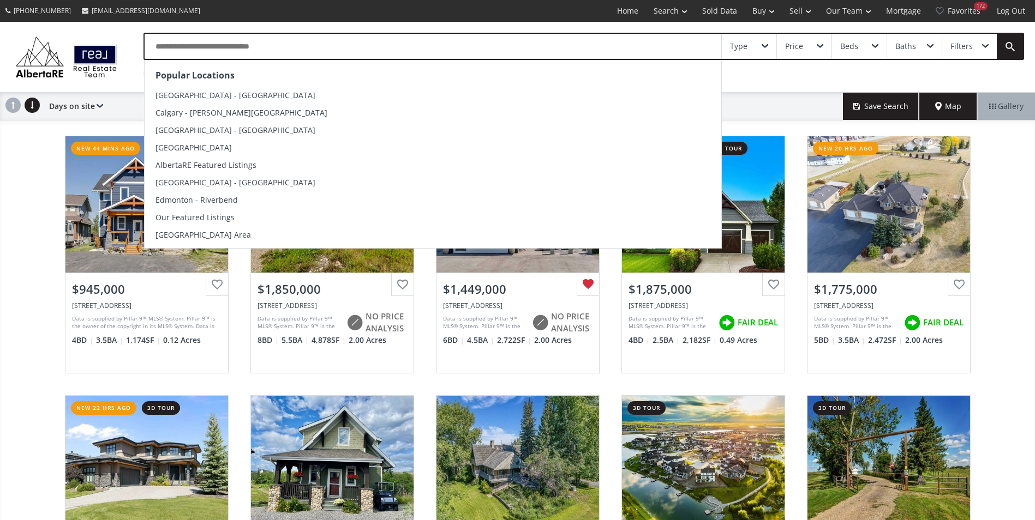
click at [283, 49] on input "text" at bounding box center [433, 46] width 577 height 25
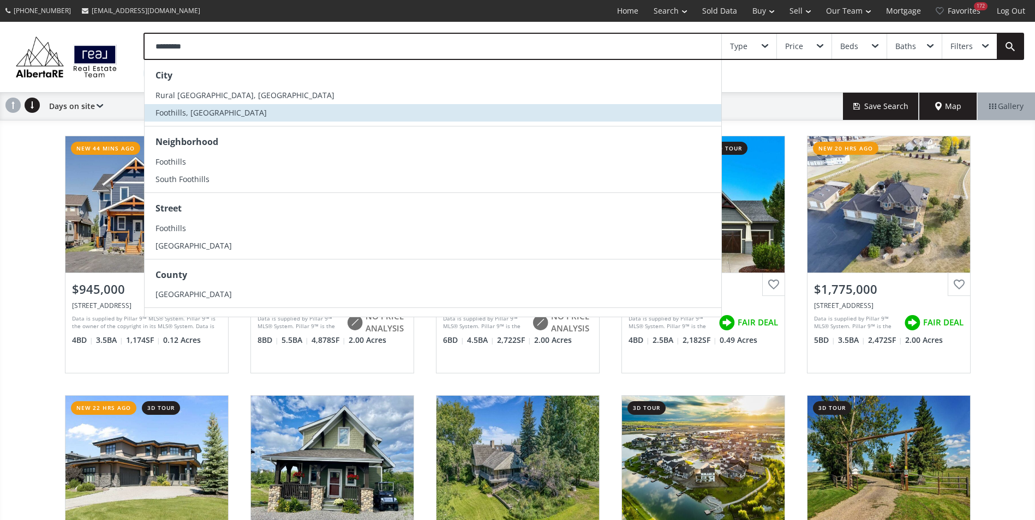
type input "*********"
click at [285, 118] on li "Foothills, AB" at bounding box center [433, 112] width 577 height 17
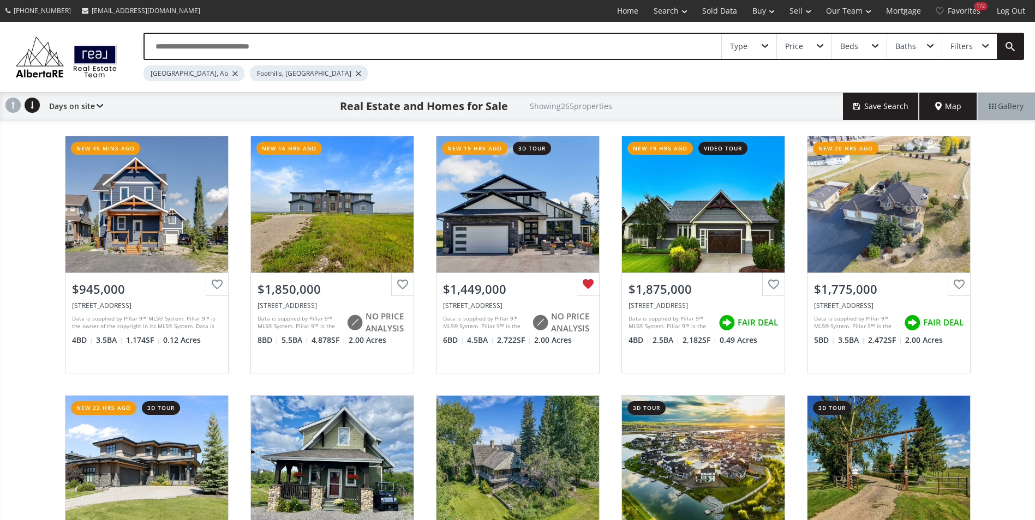
click at [232, 73] on div at bounding box center [234, 73] width 5 height 4
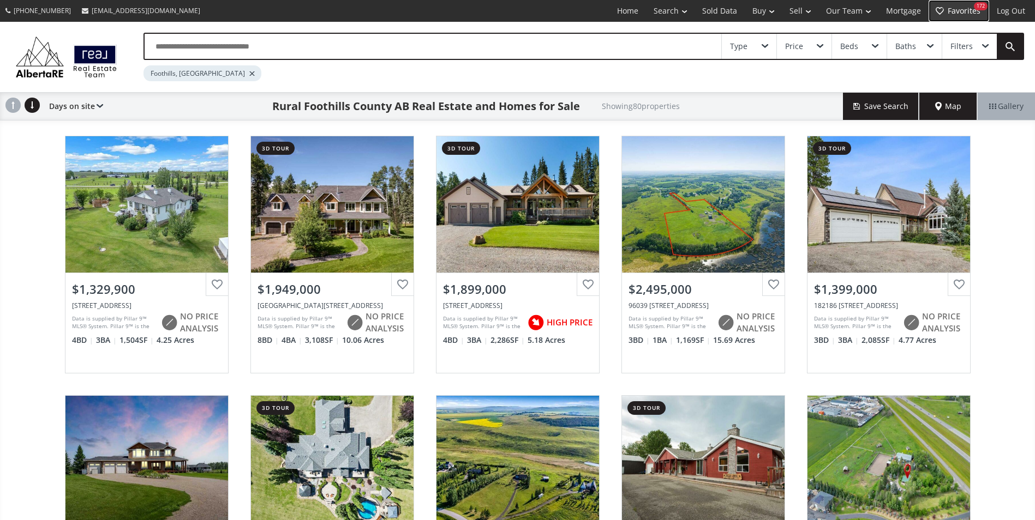
click at [976, 8] on div "172" at bounding box center [981, 6] width 14 height 8
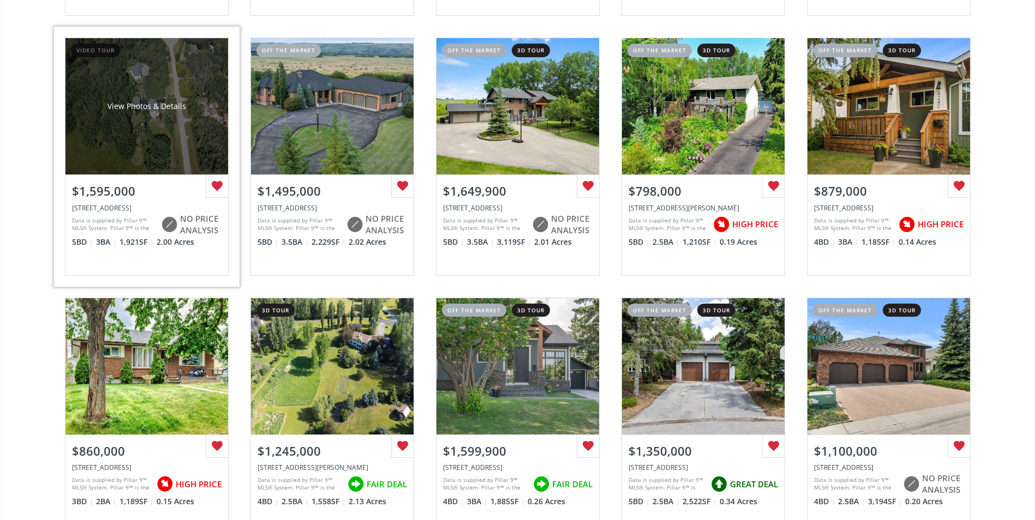
scroll to position [382, 0]
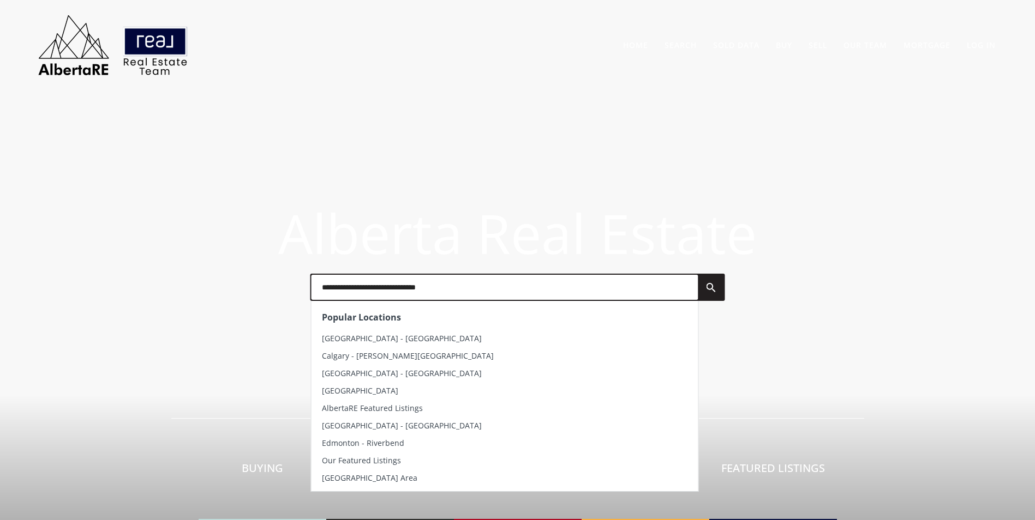
click at [367, 298] on input "text" at bounding box center [504, 287] width 387 height 25
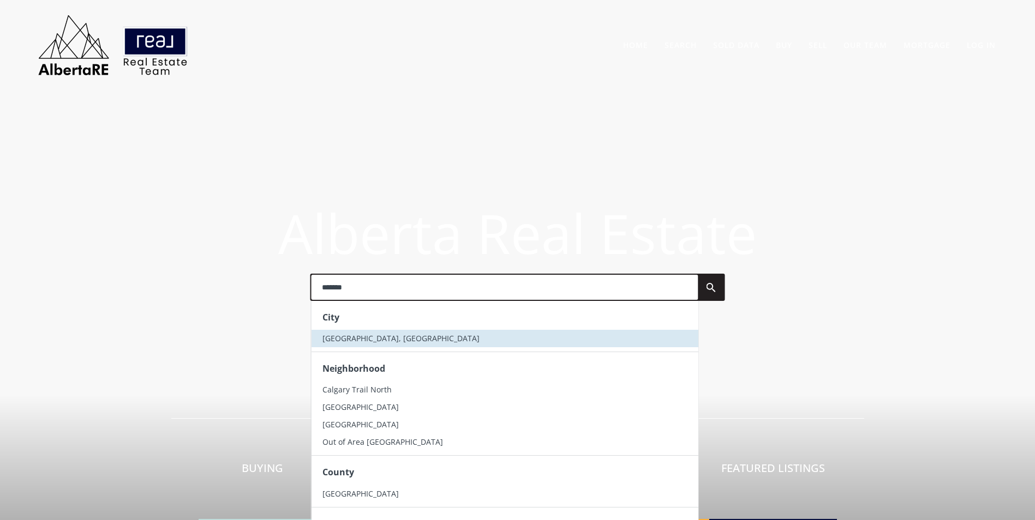
type input "*******"
click at [337, 332] on li "Calgary, AB" at bounding box center [504, 338] width 387 height 17
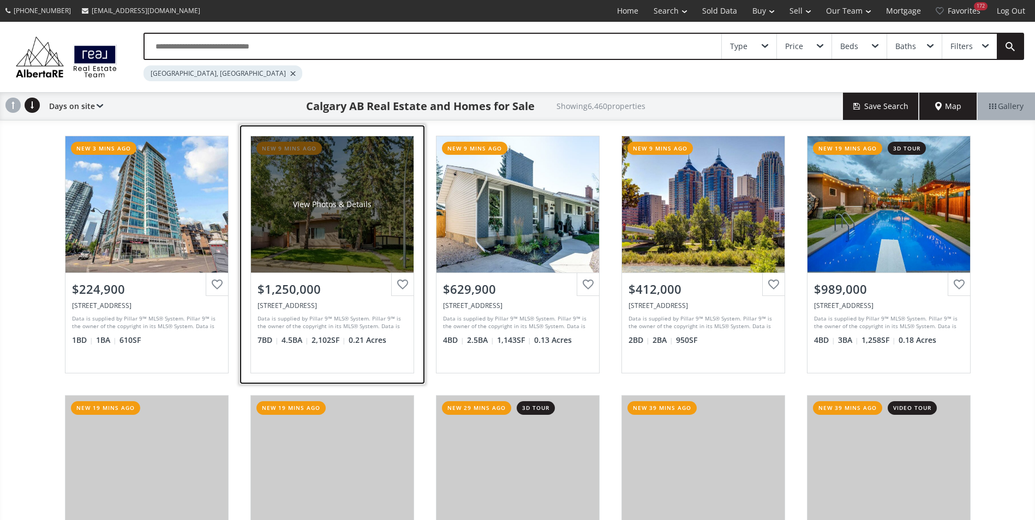
click at [331, 222] on div "View Photos & Details" at bounding box center [332, 204] width 163 height 136
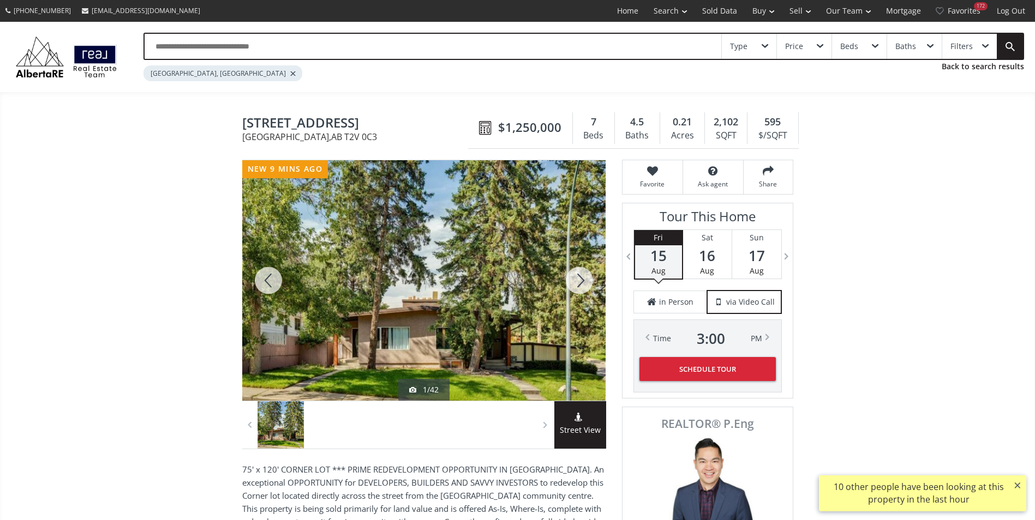
click at [580, 279] on div at bounding box center [579, 280] width 52 height 241
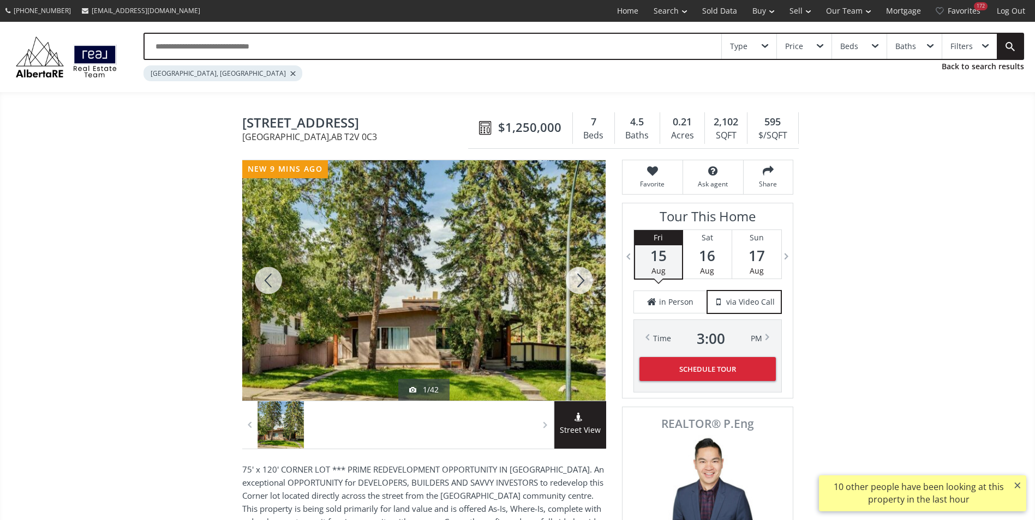
click at [580, 279] on div at bounding box center [579, 280] width 52 height 241
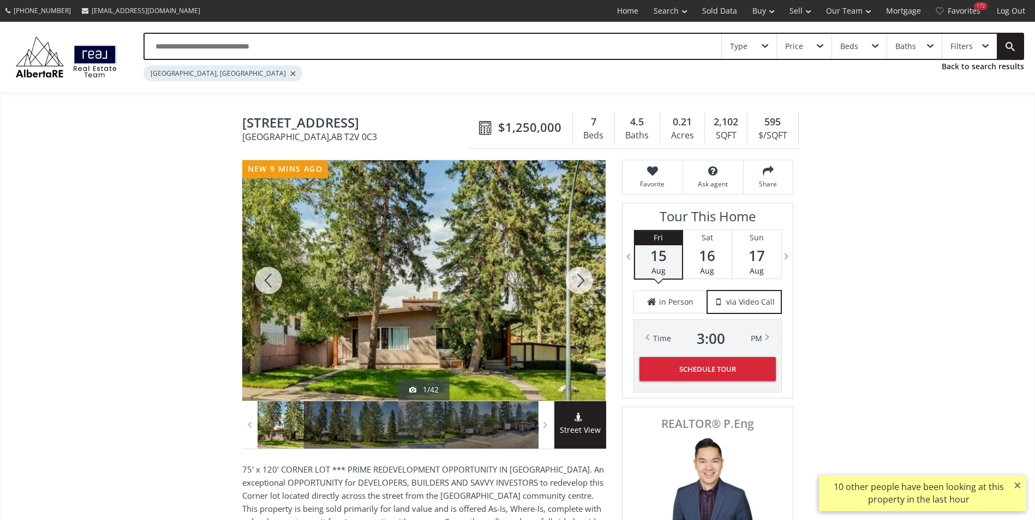
click at [580, 279] on div at bounding box center [579, 280] width 52 height 241
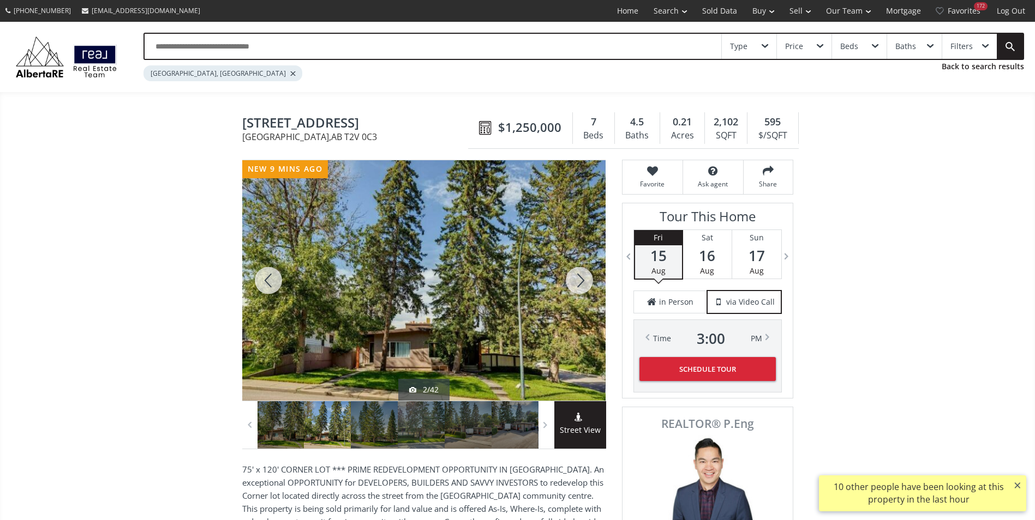
click at [580, 279] on div at bounding box center [579, 280] width 52 height 241
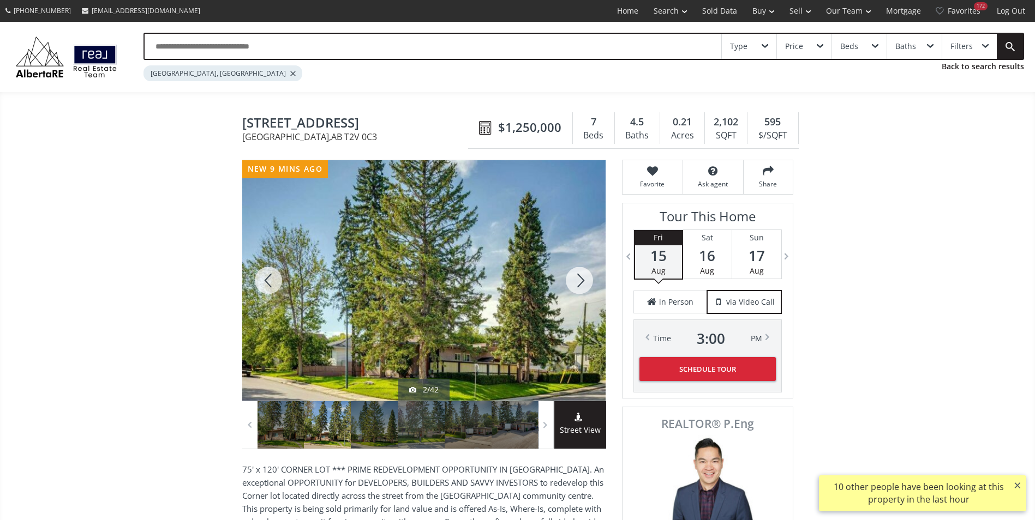
click at [580, 279] on div at bounding box center [579, 280] width 52 height 241
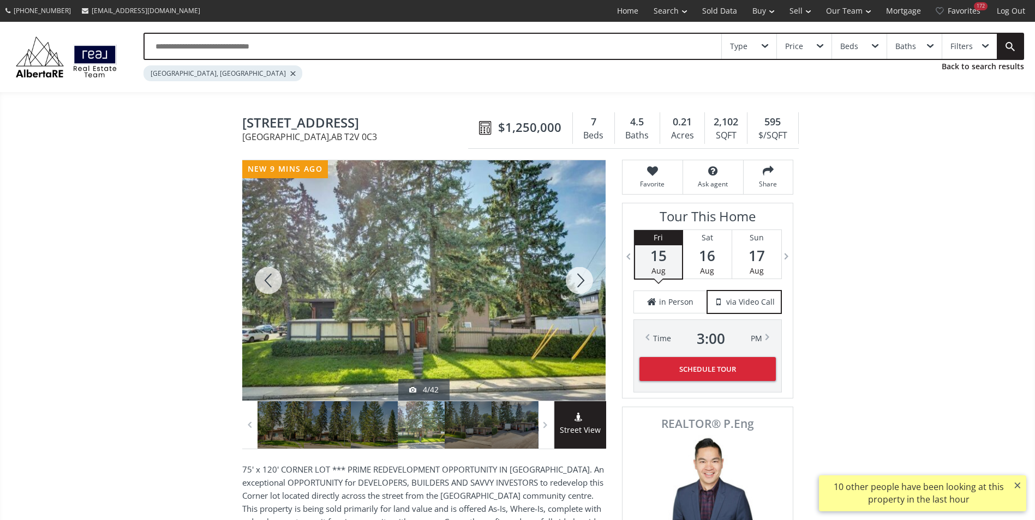
click at [580, 279] on div at bounding box center [579, 280] width 52 height 241
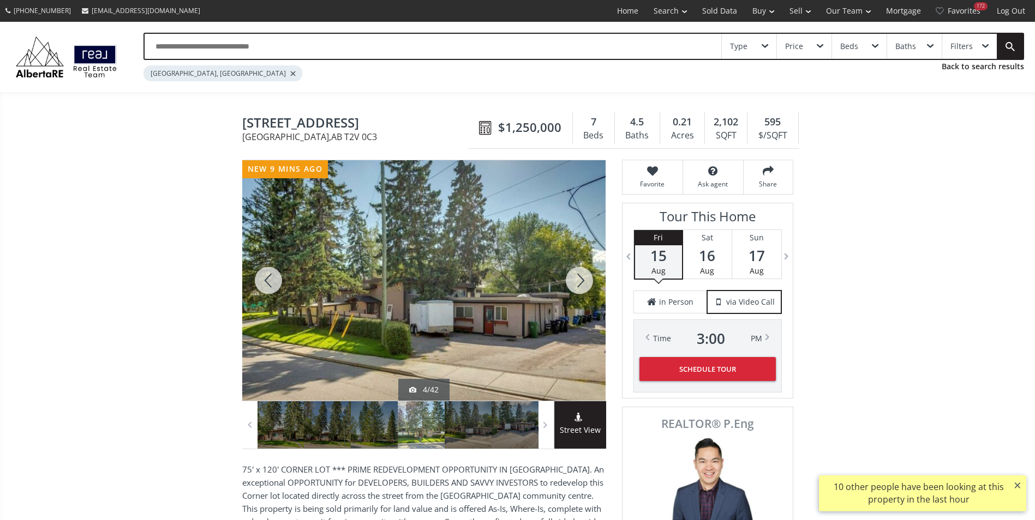
click at [580, 279] on div at bounding box center [579, 280] width 52 height 241
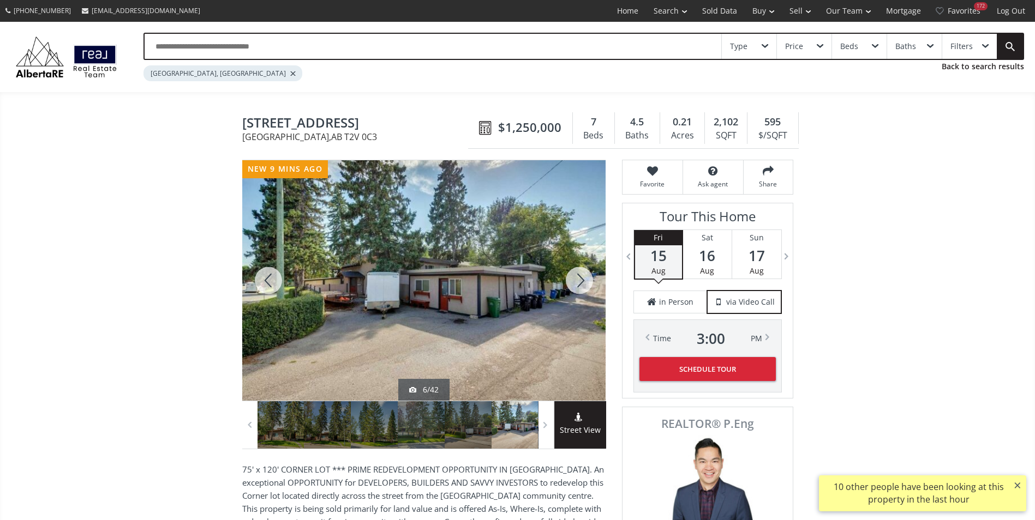
click at [580, 279] on div at bounding box center [579, 280] width 52 height 241
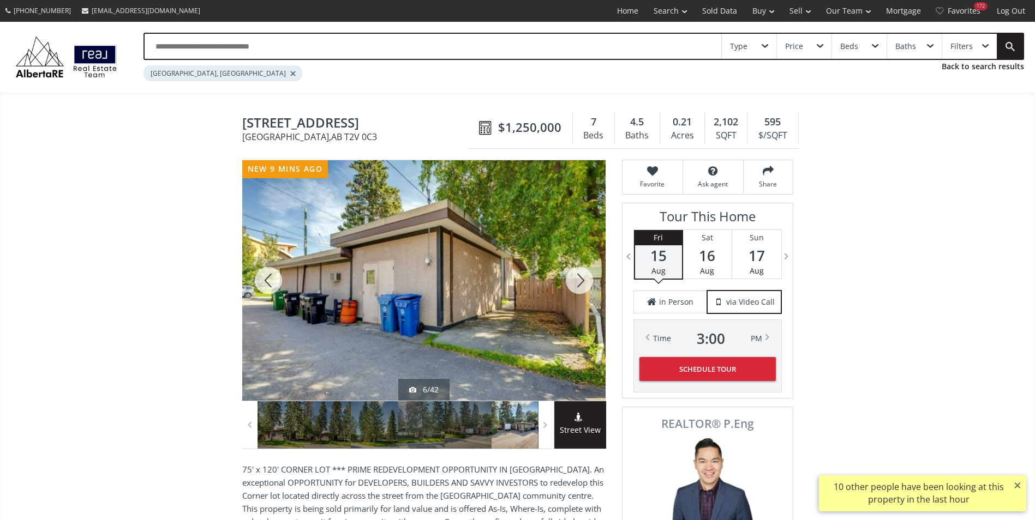
click at [580, 279] on div at bounding box center [579, 280] width 52 height 241
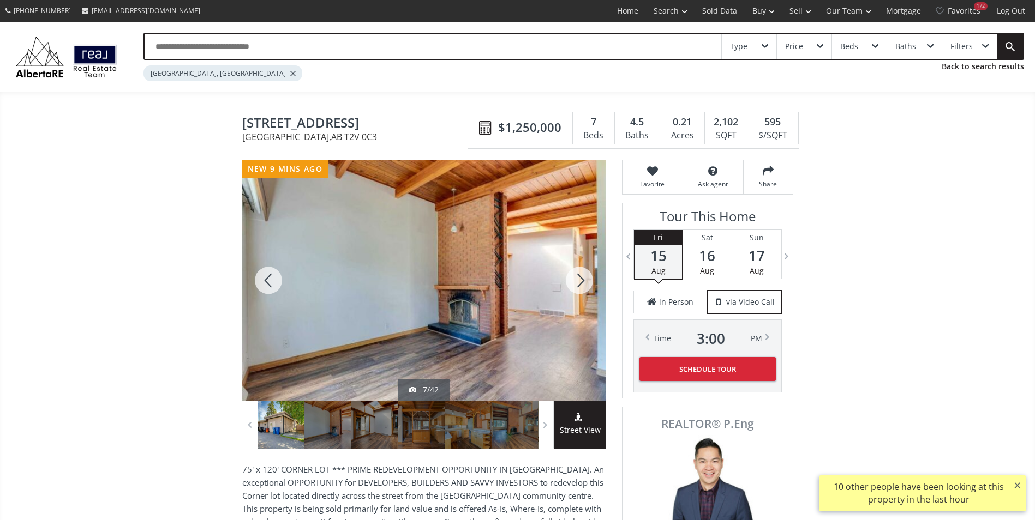
click at [580, 279] on div at bounding box center [579, 280] width 52 height 241
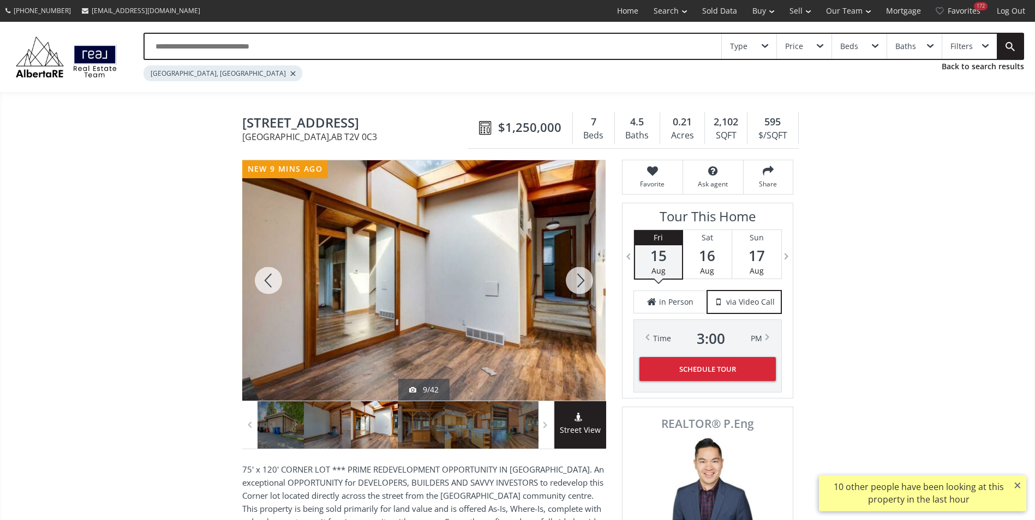
click at [580, 279] on div at bounding box center [579, 280] width 52 height 241
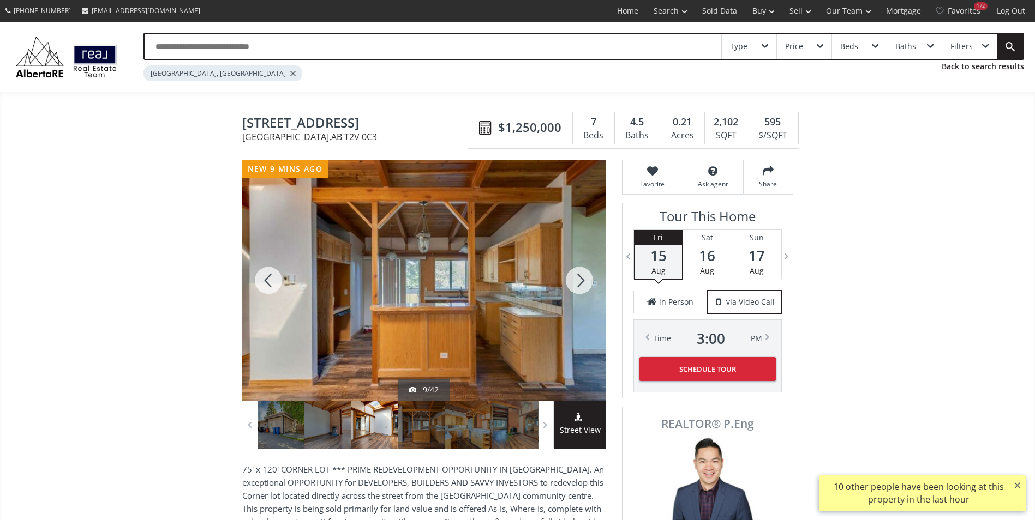
click at [580, 279] on div at bounding box center [579, 280] width 52 height 241
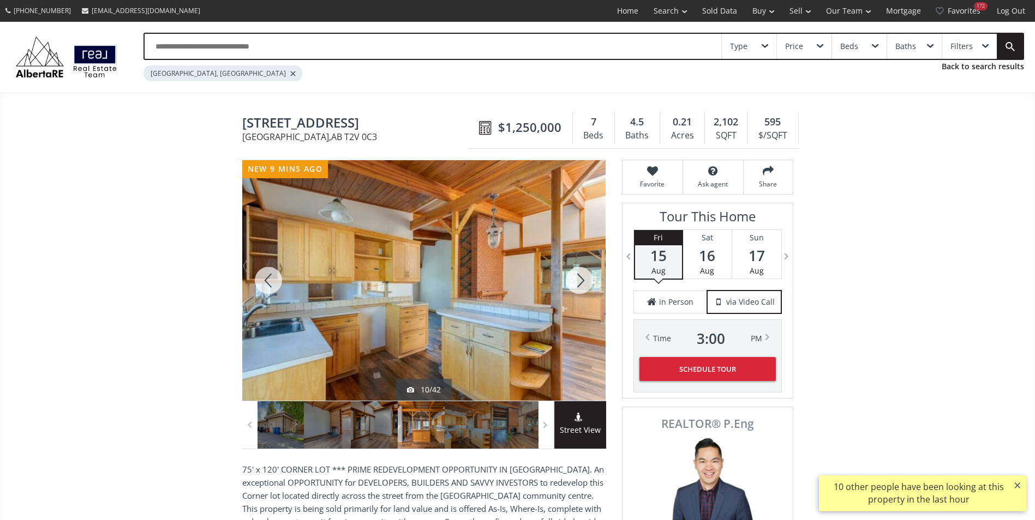
click at [580, 279] on div at bounding box center [579, 280] width 52 height 241
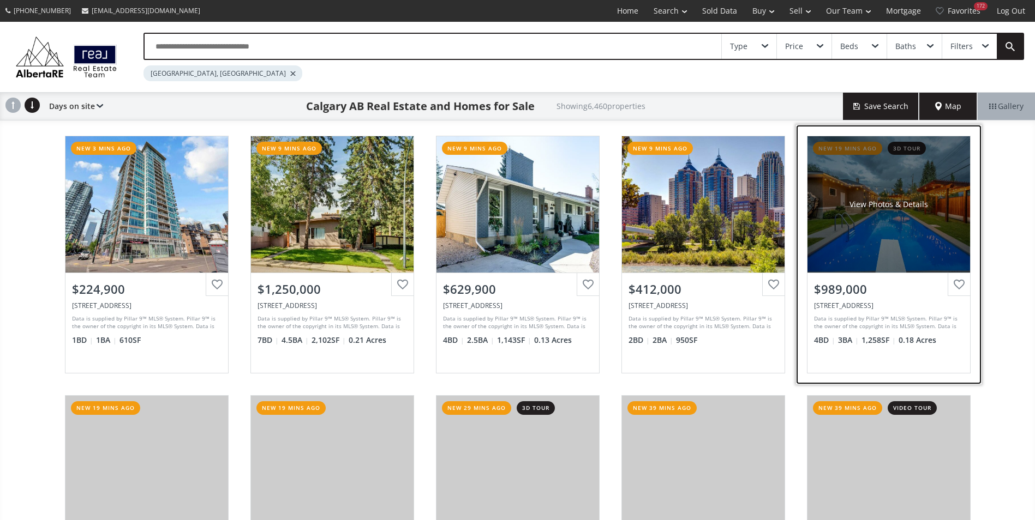
click at [929, 200] on div "View Photos & Details" at bounding box center [888, 204] width 163 height 136
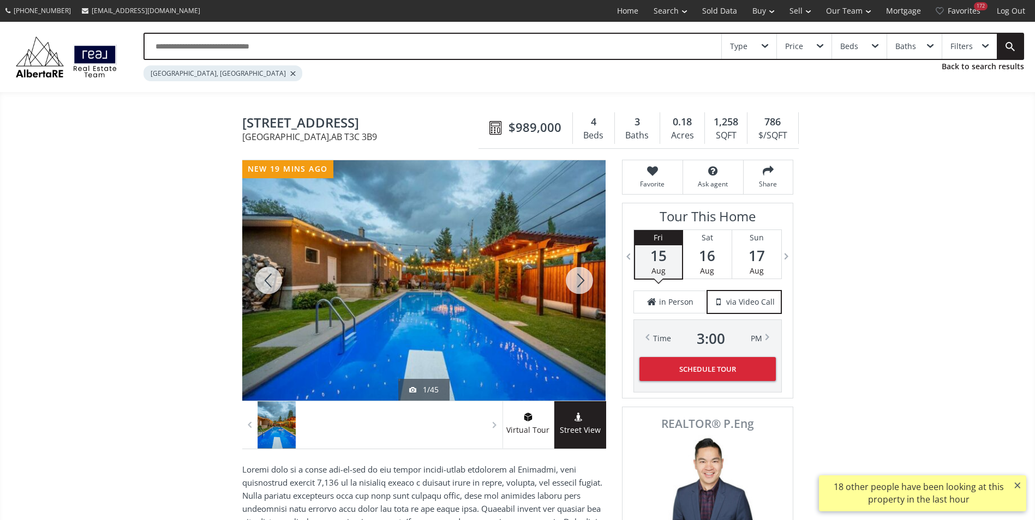
click at [568, 278] on div at bounding box center [579, 280] width 52 height 241
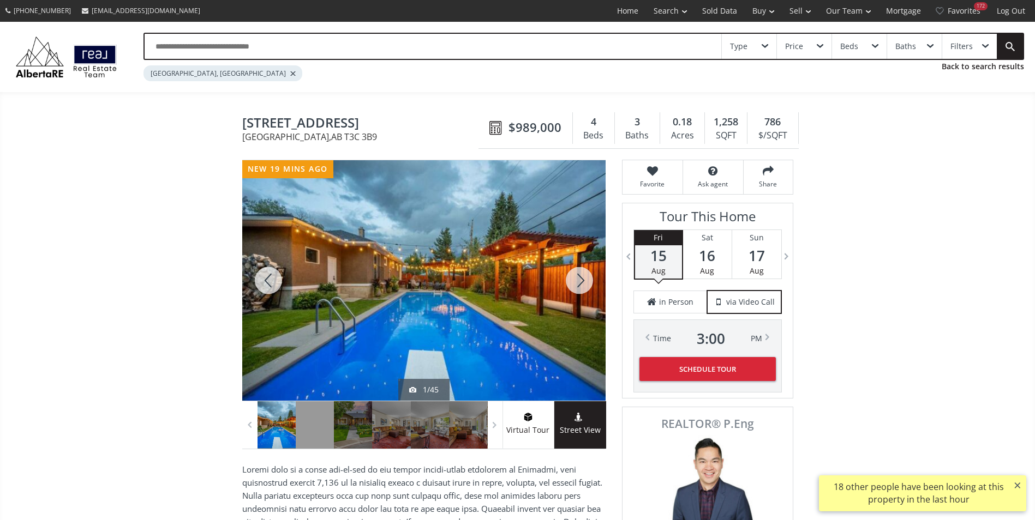
click at [579, 277] on div at bounding box center [579, 280] width 52 height 241
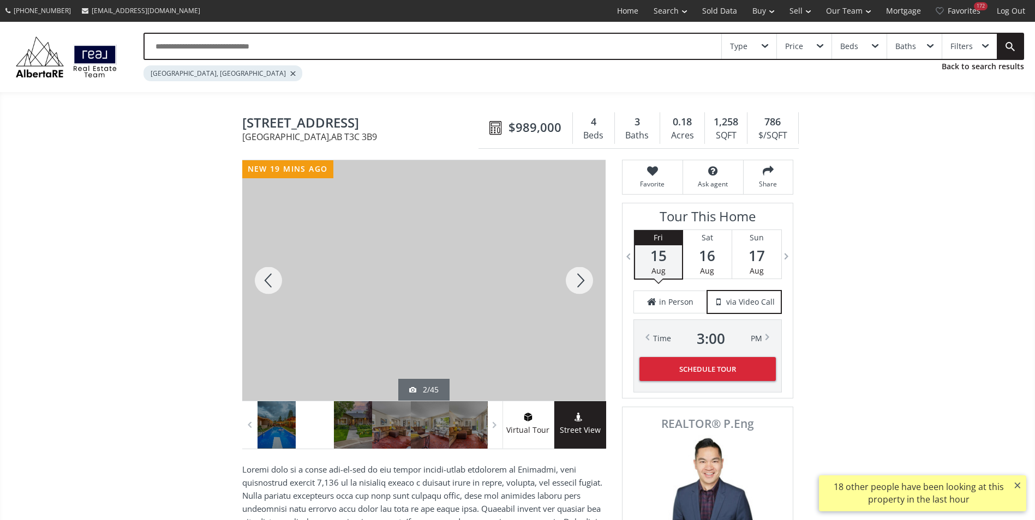
click at [579, 277] on div at bounding box center [579, 280] width 52 height 241
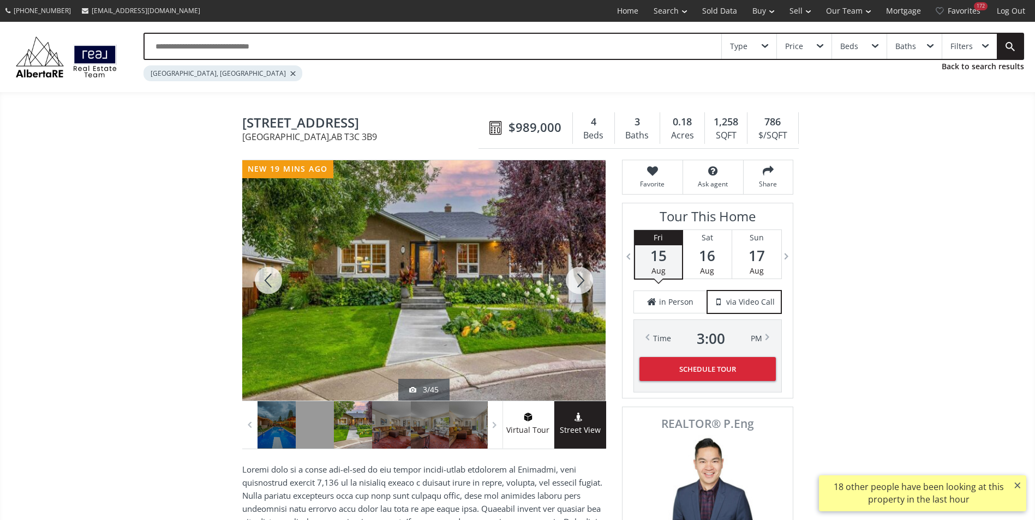
click at [579, 277] on div at bounding box center [579, 280] width 52 height 241
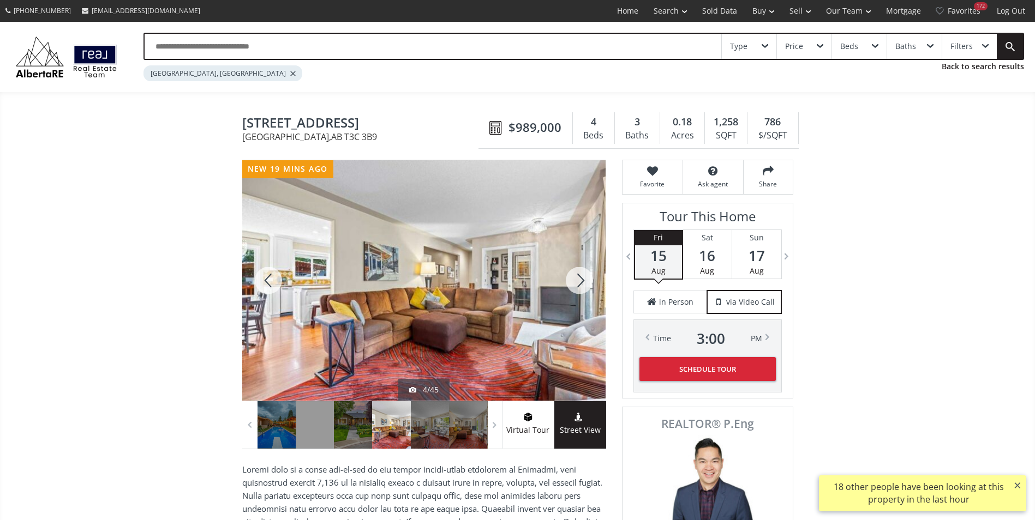
click at [579, 277] on div at bounding box center [579, 280] width 52 height 241
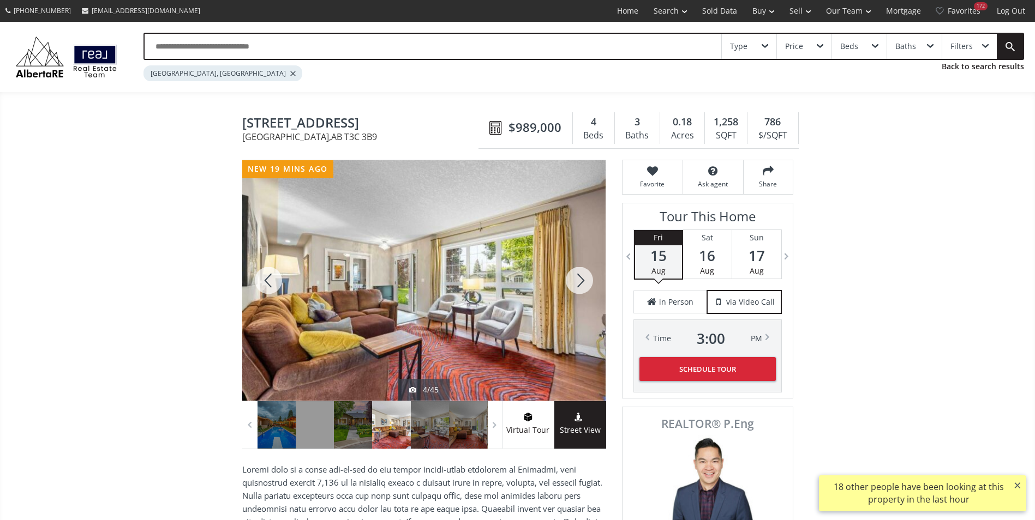
click at [579, 277] on div at bounding box center [579, 280] width 52 height 241
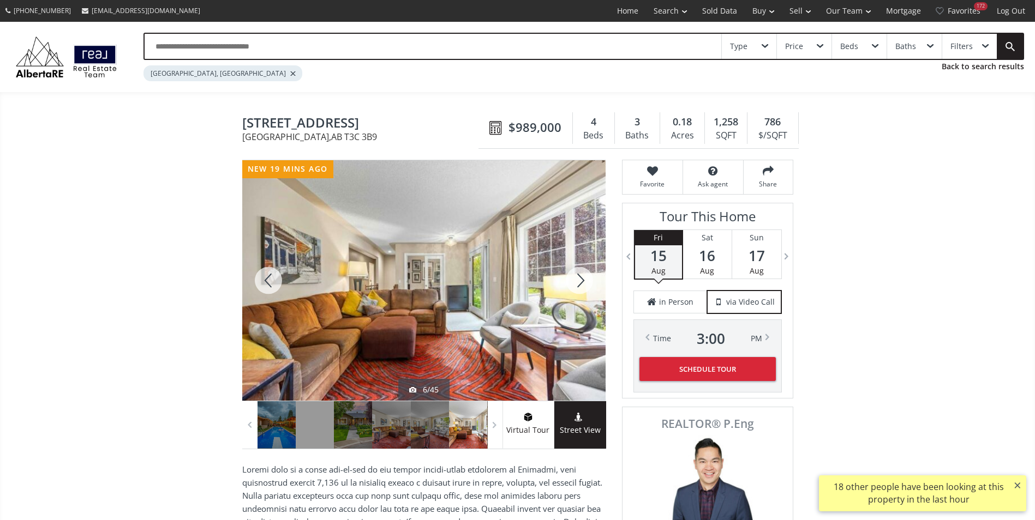
click at [579, 277] on div at bounding box center [579, 280] width 52 height 241
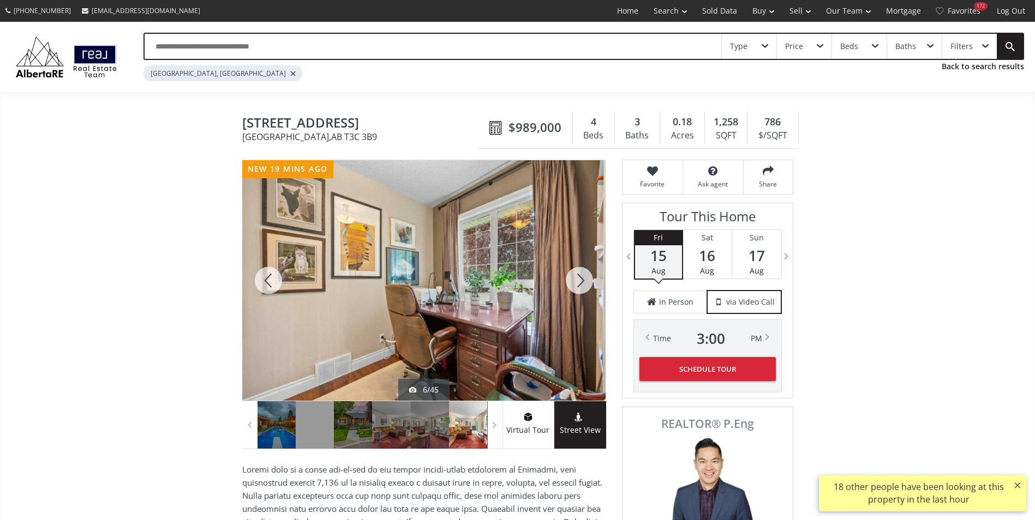
click at [579, 277] on div at bounding box center [579, 280] width 52 height 241
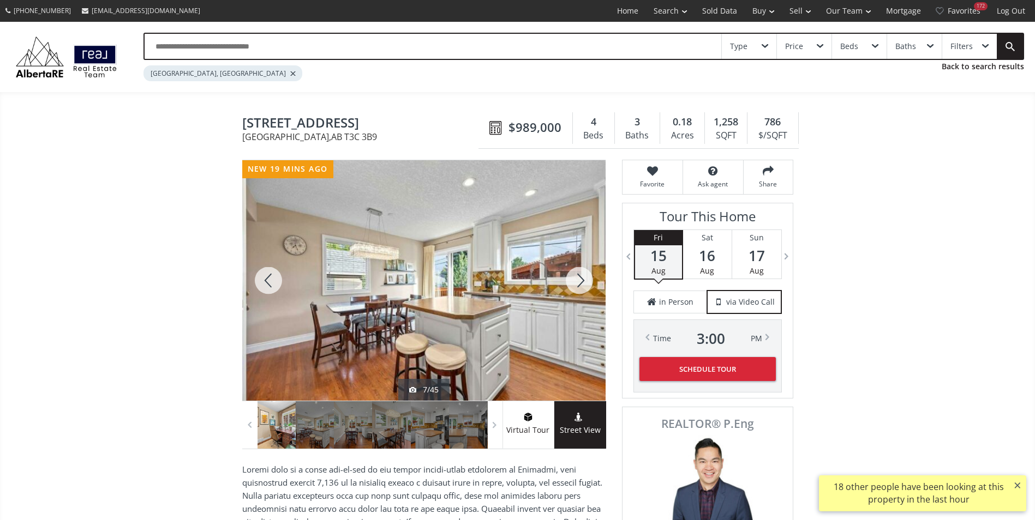
click at [579, 277] on div at bounding box center [579, 280] width 52 height 241
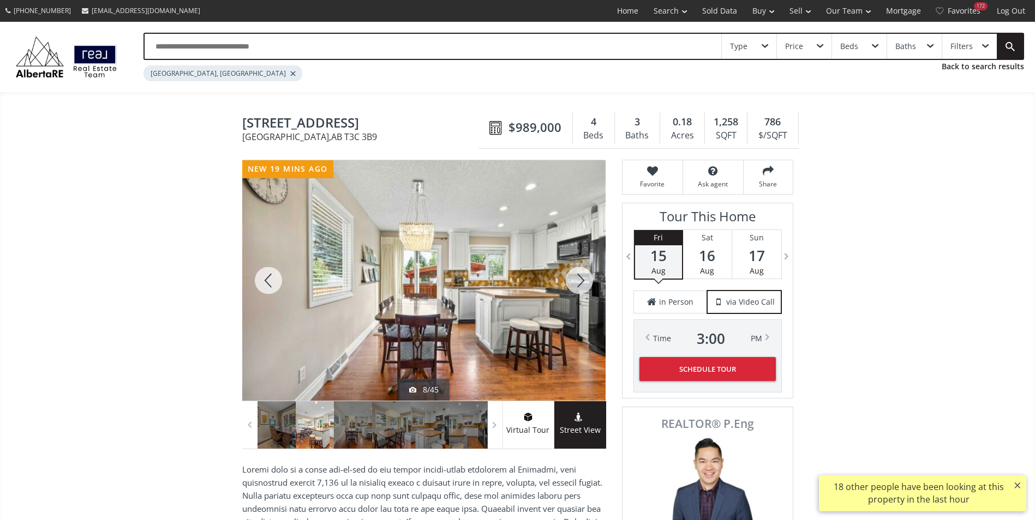
click at [579, 277] on div at bounding box center [579, 280] width 52 height 241
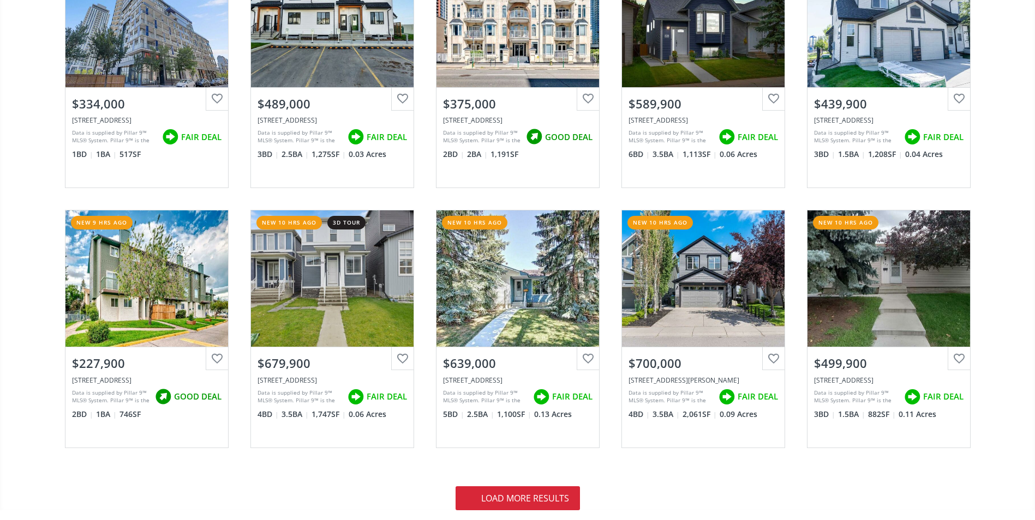
scroll to position [2454, 0]
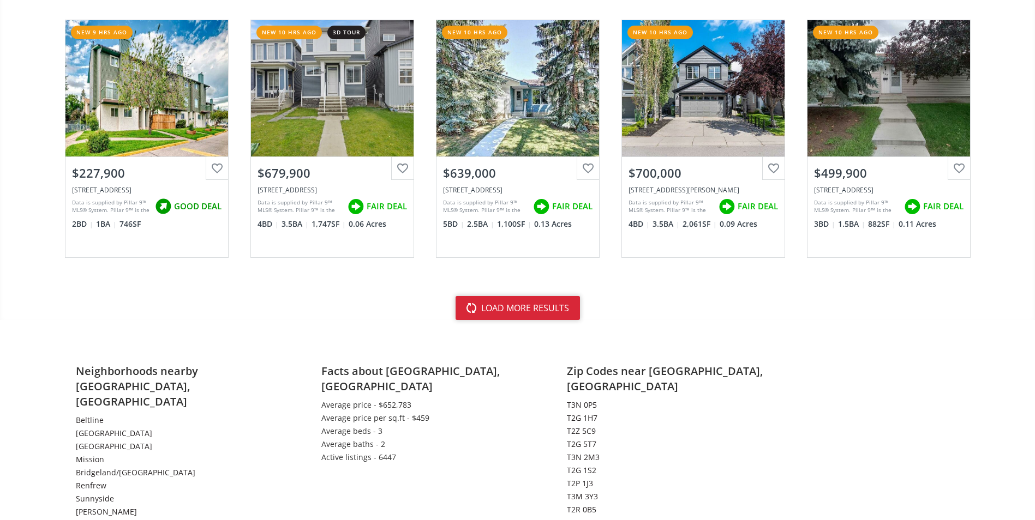
click at [548, 308] on button "load more results" at bounding box center [517, 308] width 124 height 24
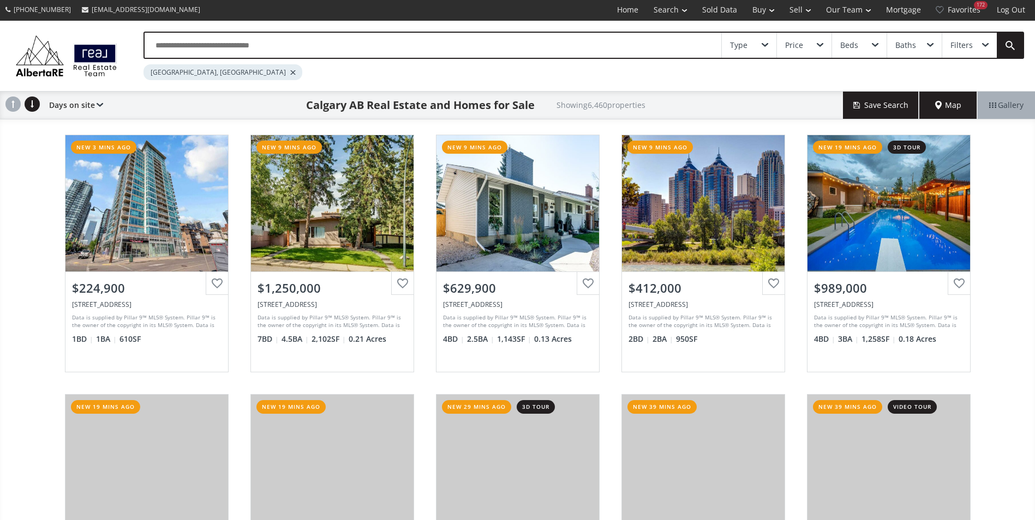
scroll to position [0, 0]
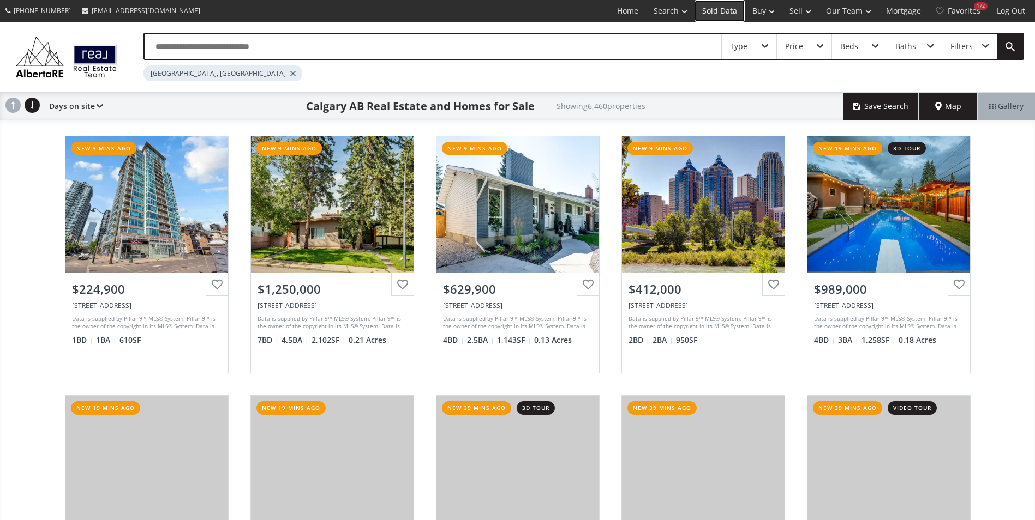
click at [721, 10] on link "Sold Data" at bounding box center [719, 11] width 50 height 22
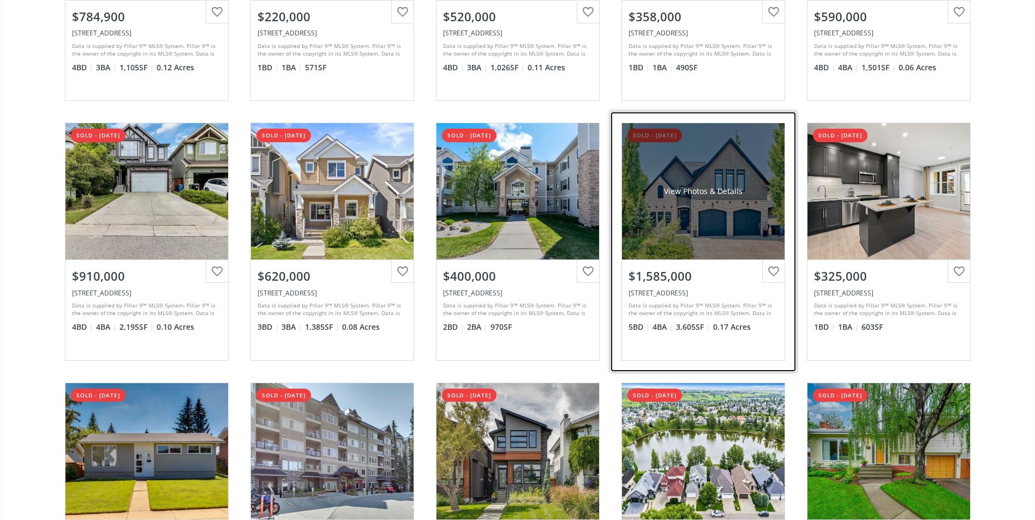
click at [723, 172] on div "View Photos & Details" at bounding box center [703, 191] width 163 height 136
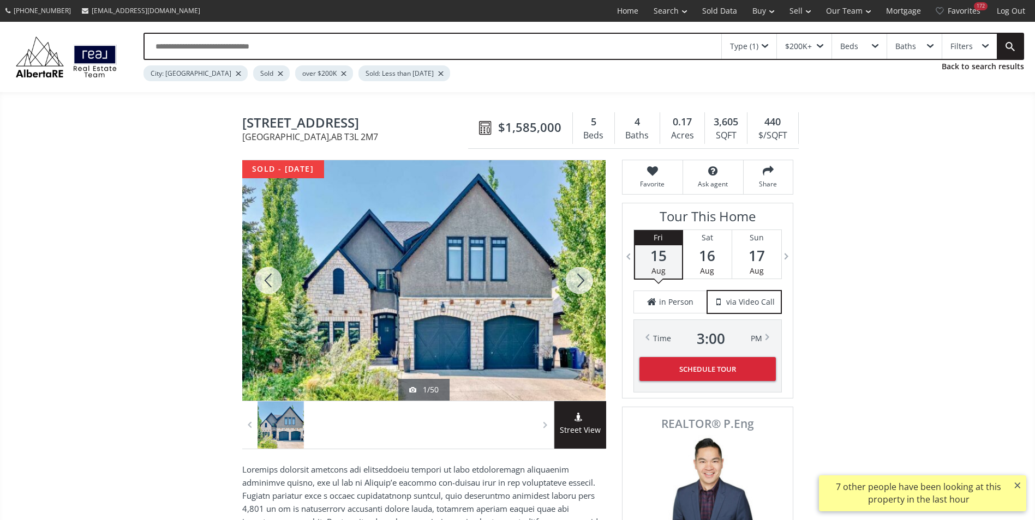
click at [582, 283] on div at bounding box center [579, 280] width 52 height 241
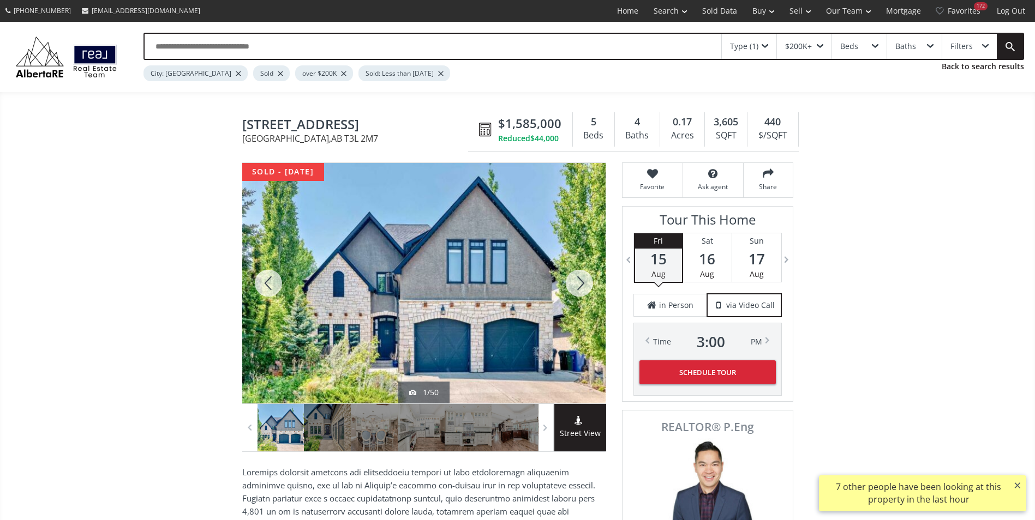
click at [589, 295] on div at bounding box center [579, 283] width 52 height 241
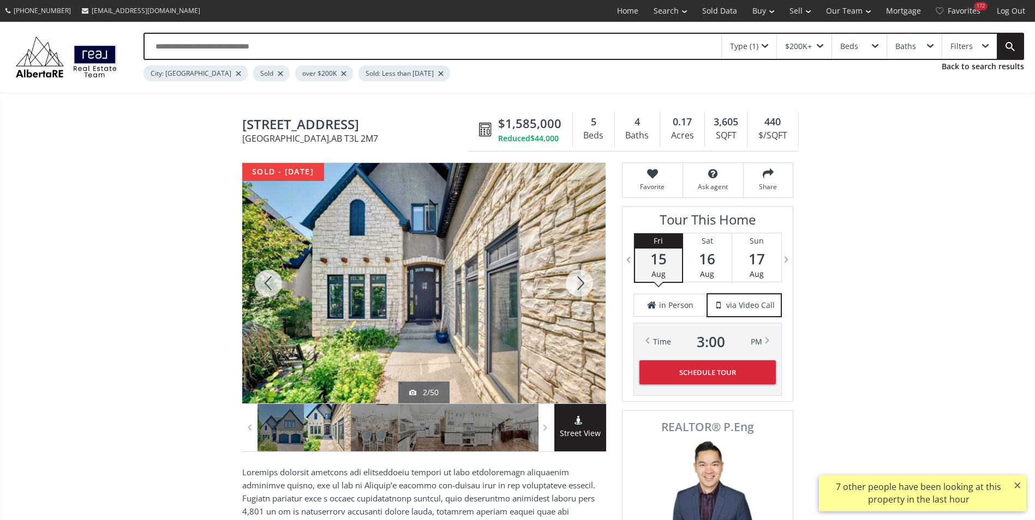
click at [589, 295] on div at bounding box center [579, 283] width 52 height 241
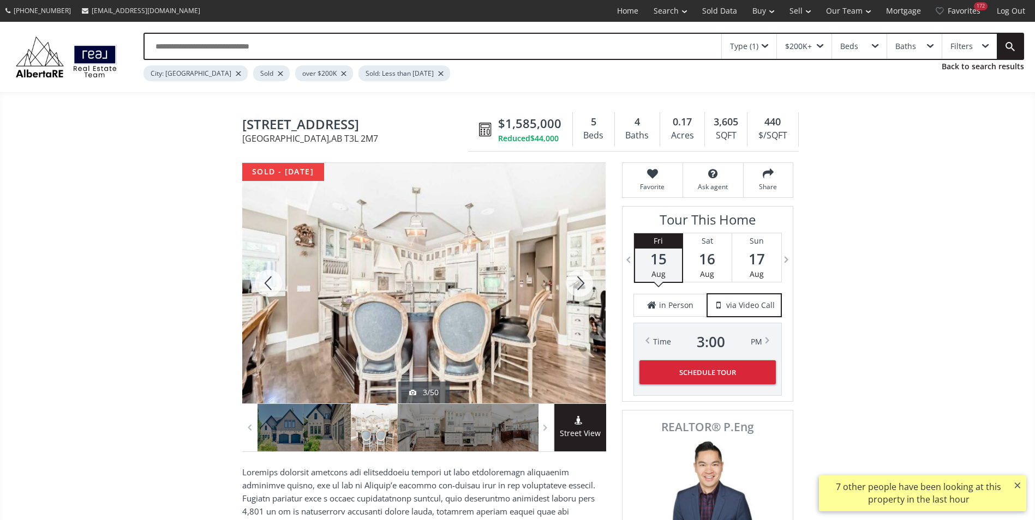
click at [589, 295] on div at bounding box center [579, 283] width 52 height 241
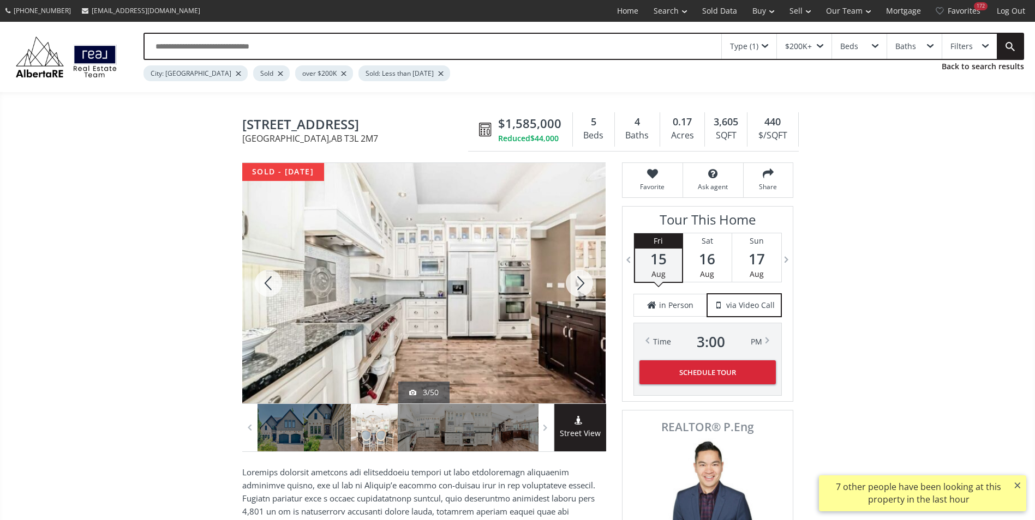
click at [589, 295] on div at bounding box center [579, 283] width 52 height 241
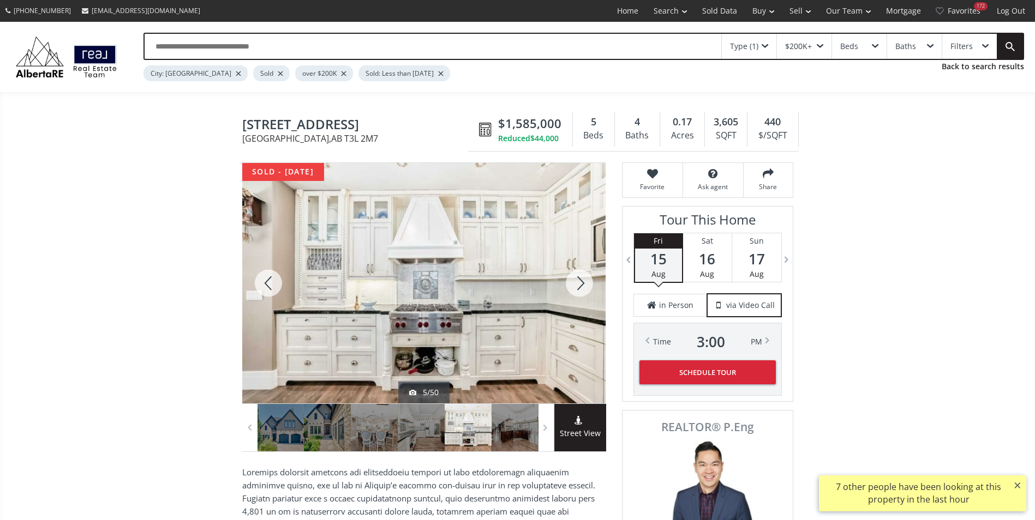
click at [589, 295] on div at bounding box center [579, 283] width 52 height 241
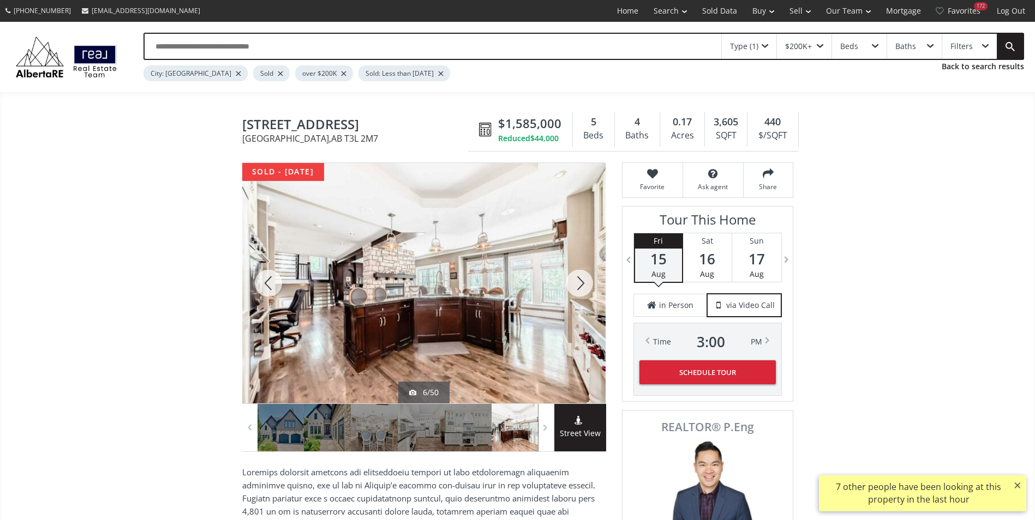
click at [262, 281] on div at bounding box center [268, 283] width 52 height 241
